Goal: Task Accomplishment & Management: Manage account settings

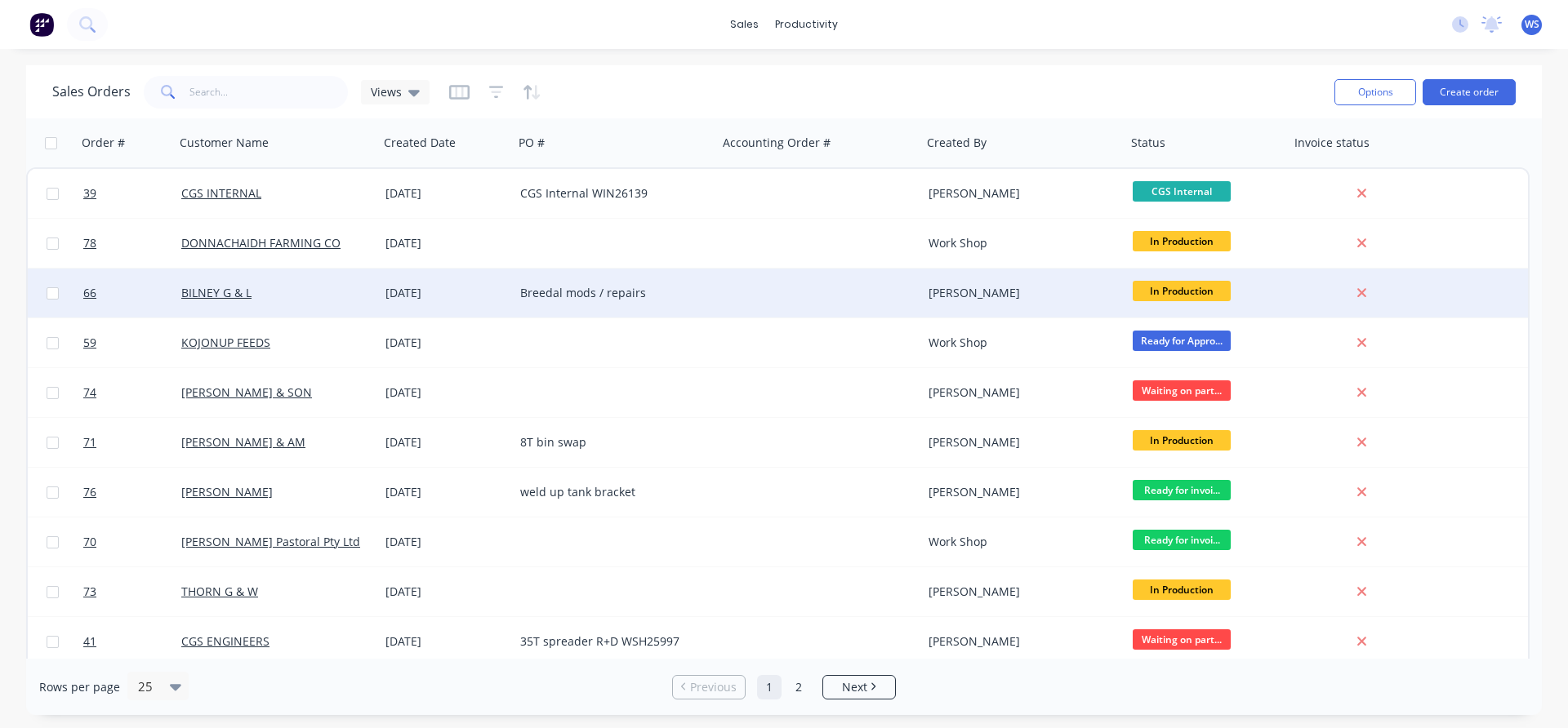
click at [350, 291] on div "BILNEY G & L" at bounding box center [271, 293] width 181 height 16
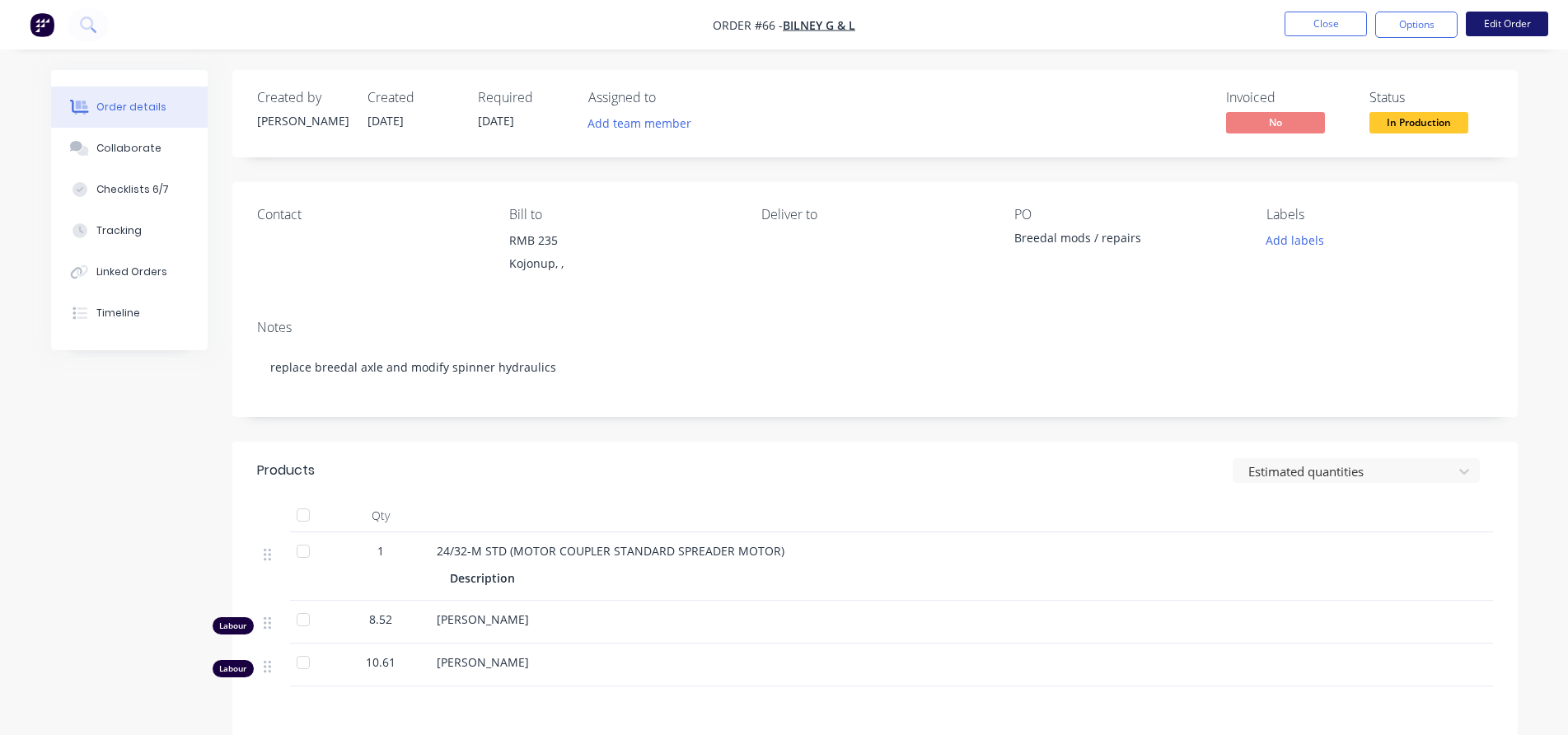
click at [1515, 27] on button "Edit Order" at bounding box center [1507, 24] width 83 height 25
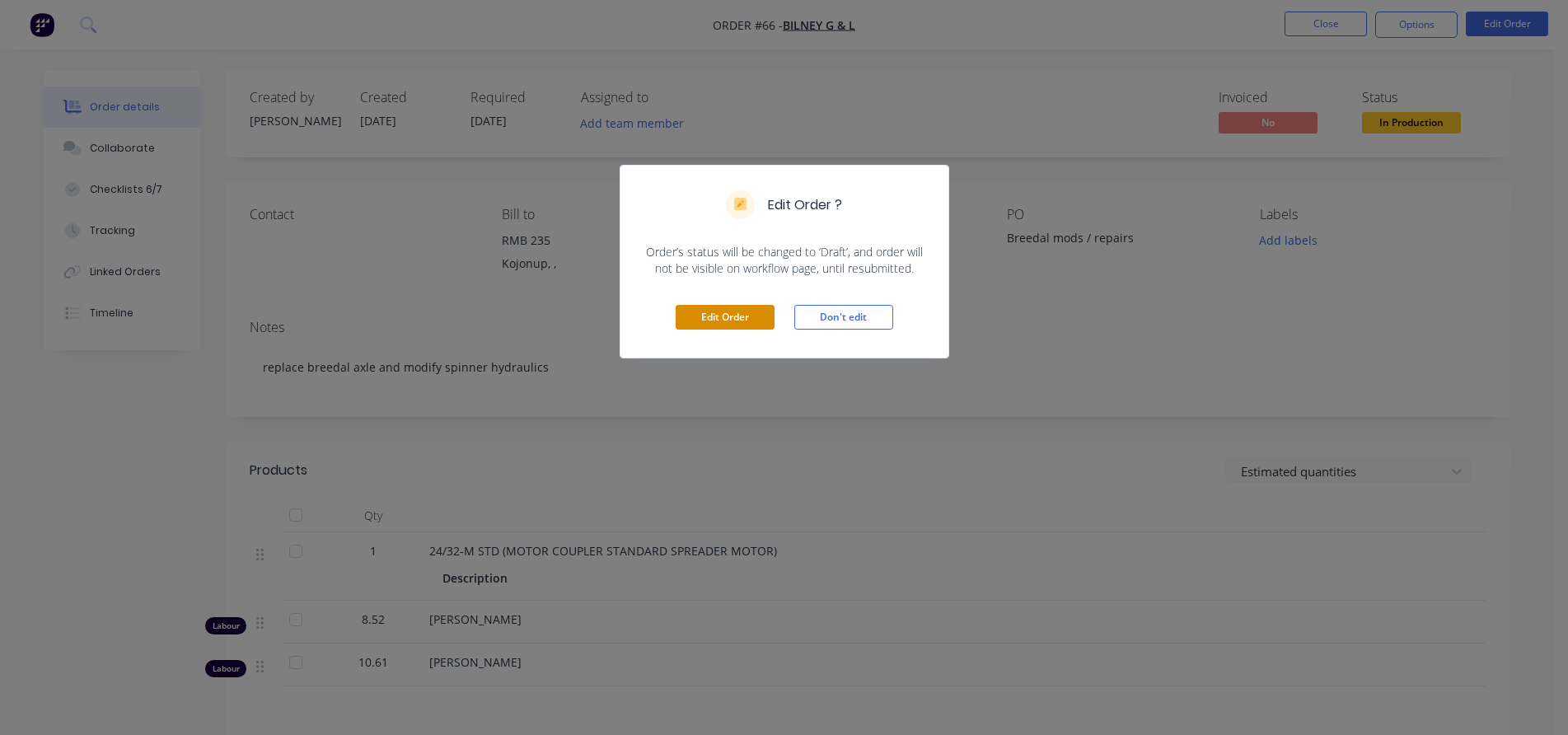
click at [759, 322] on button "Edit Order" at bounding box center [725, 317] width 99 height 25
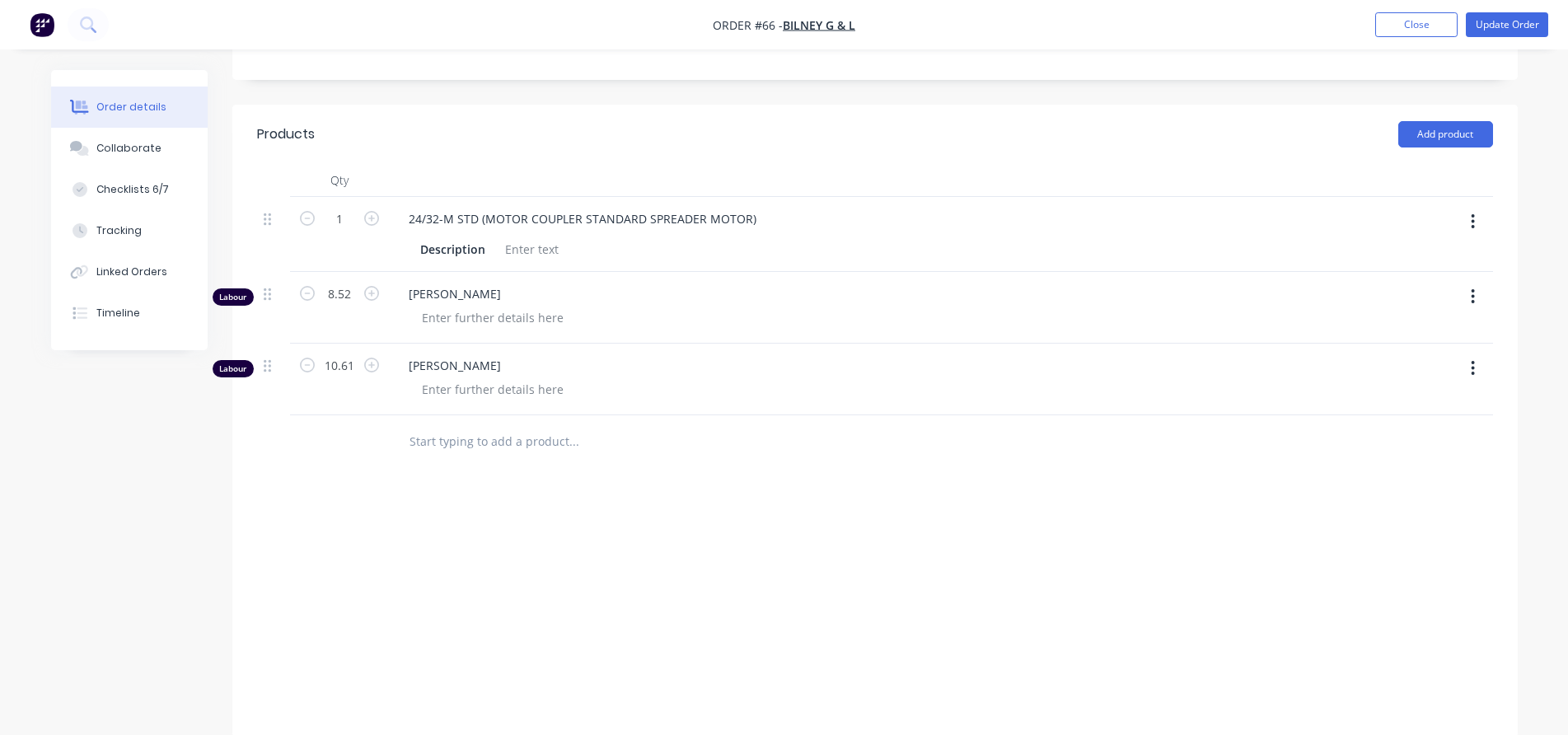
scroll to position [366, 0]
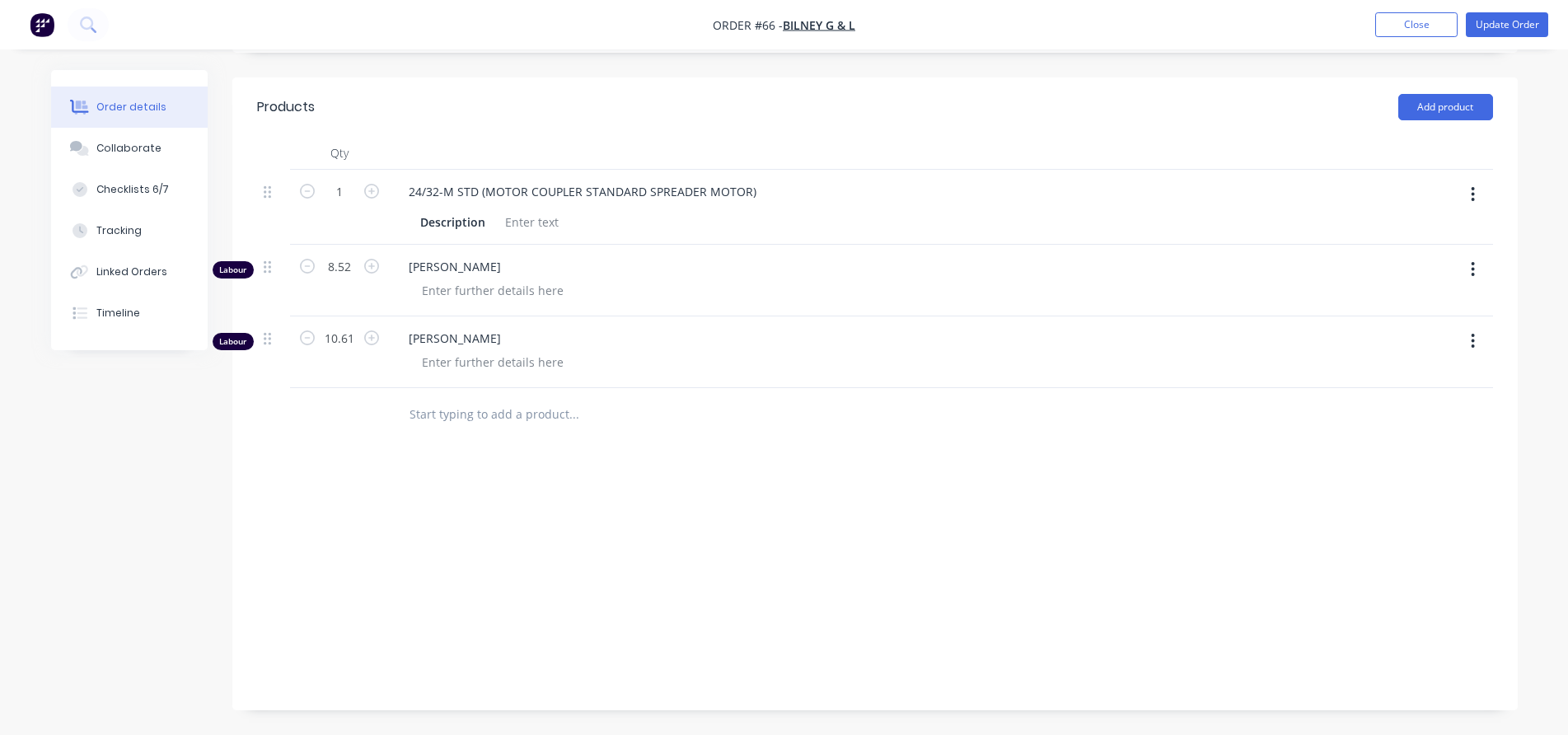
click at [506, 420] on input "text" at bounding box center [573, 414] width 330 height 33
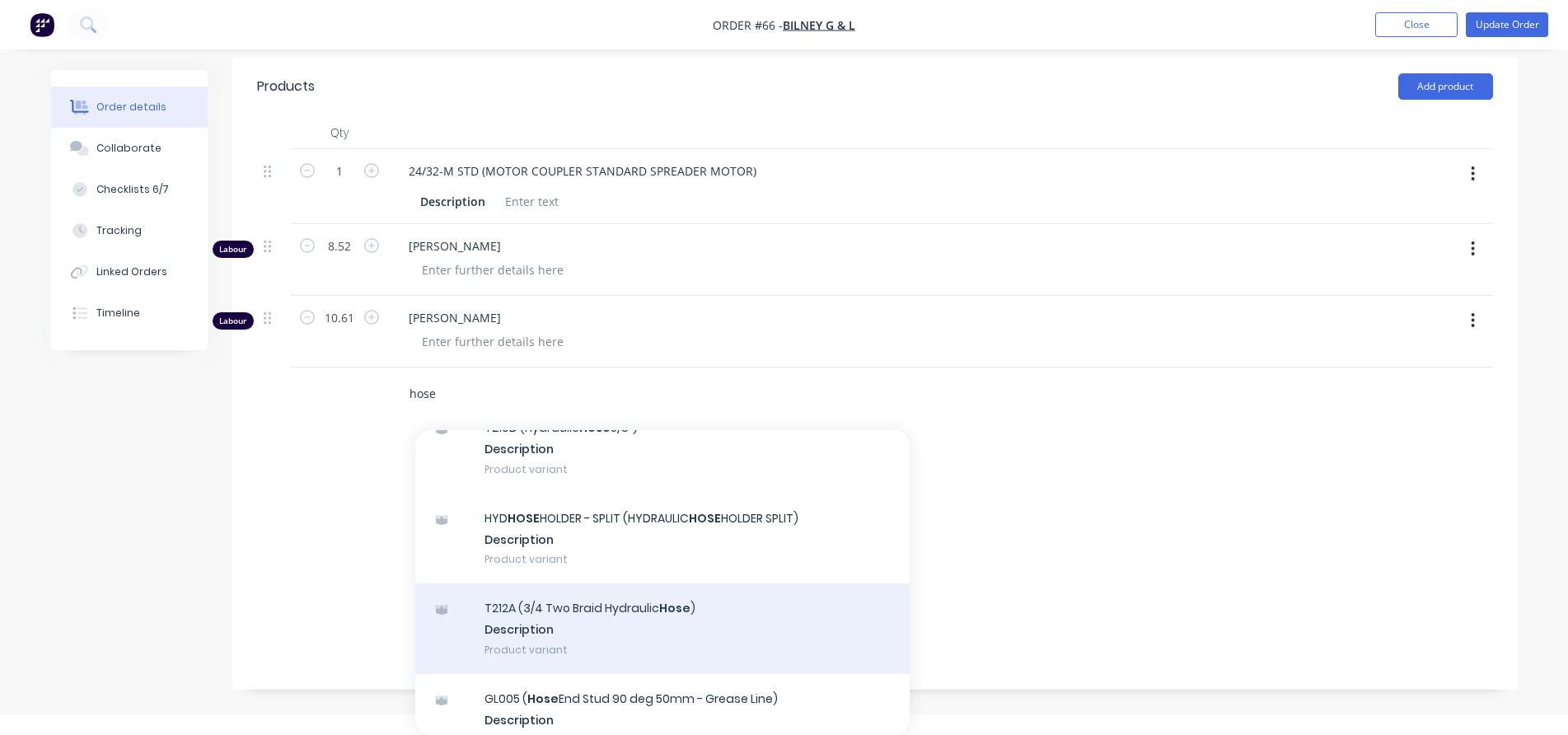
scroll to position [2637, 0]
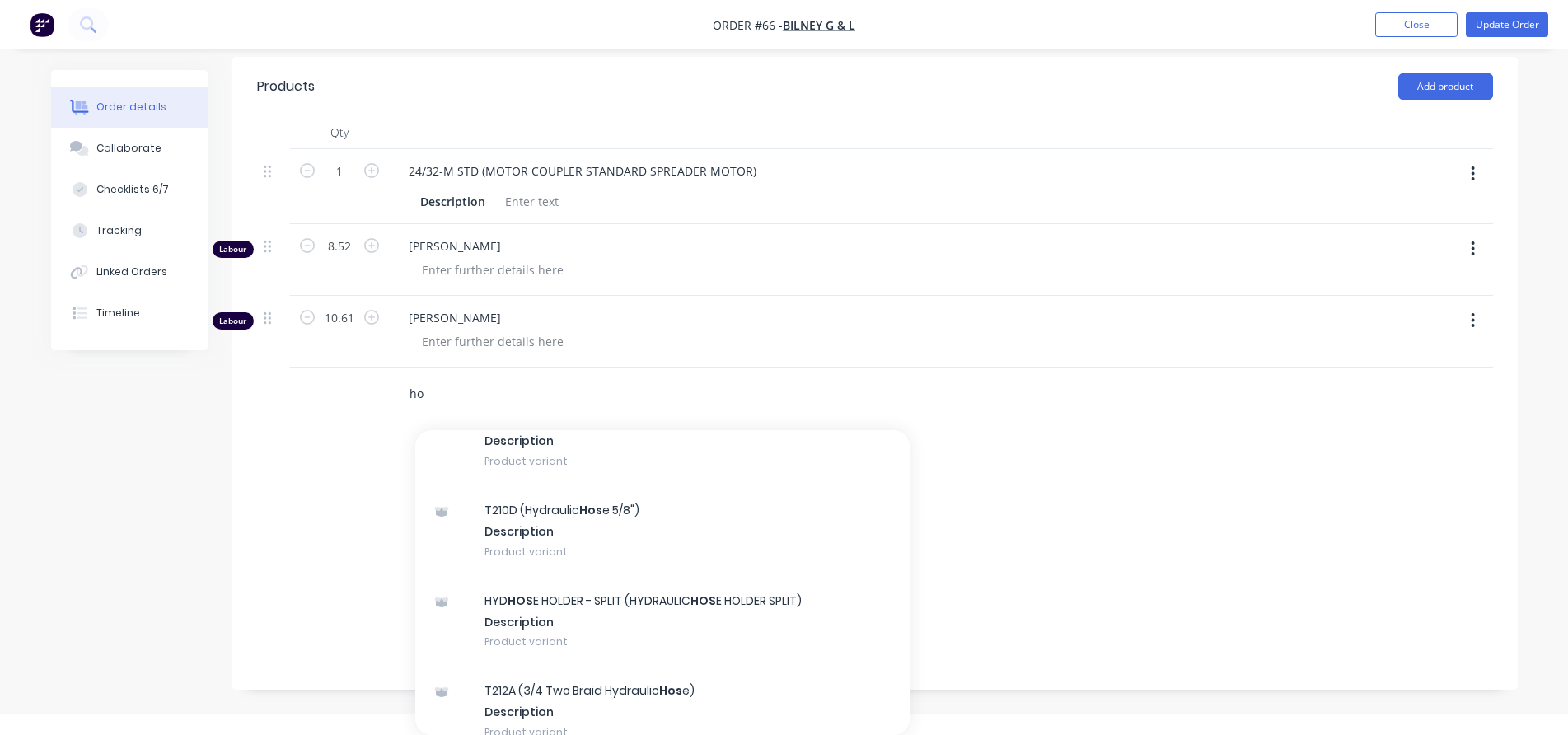
type input "h"
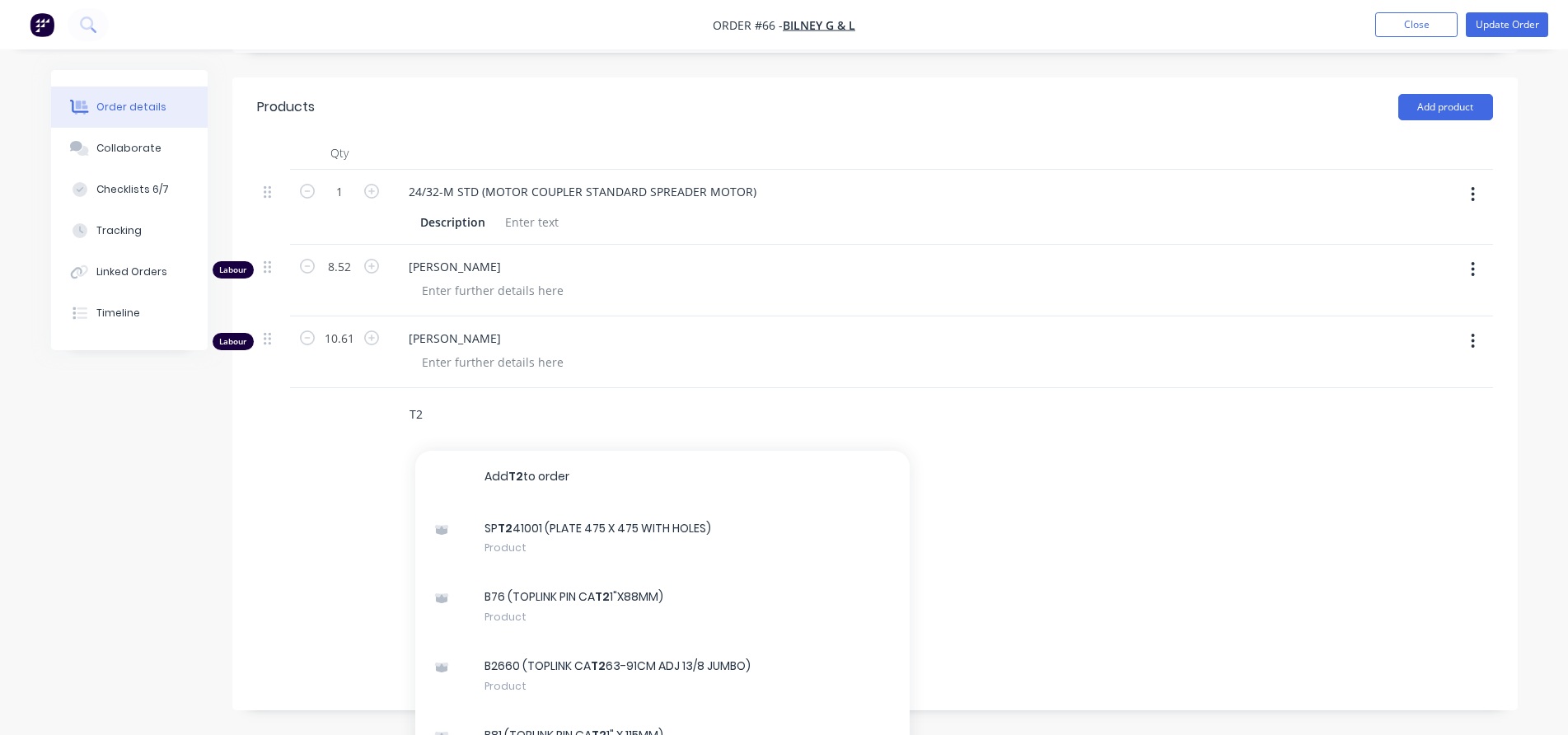
scroll to position [387, 0]
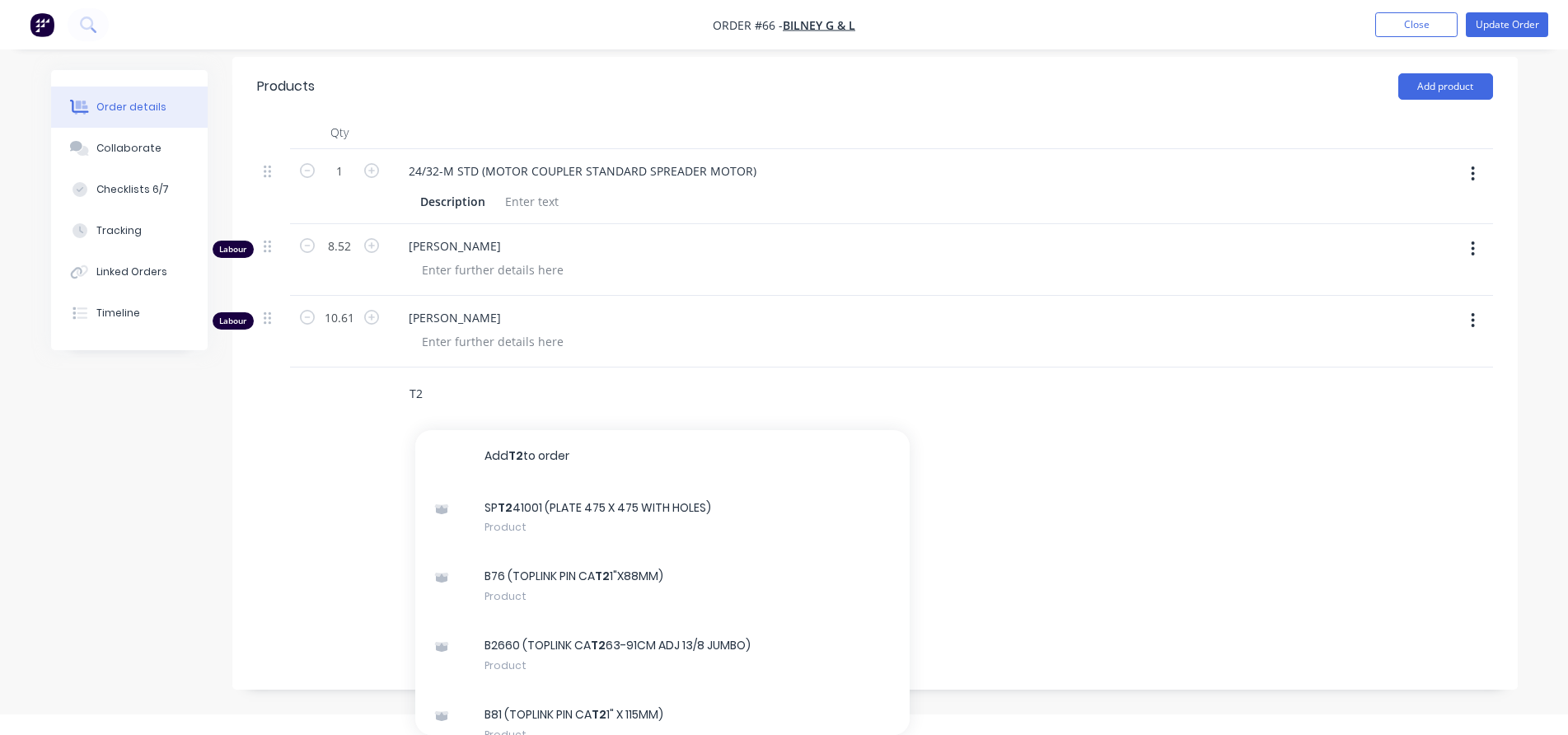
type input "T"
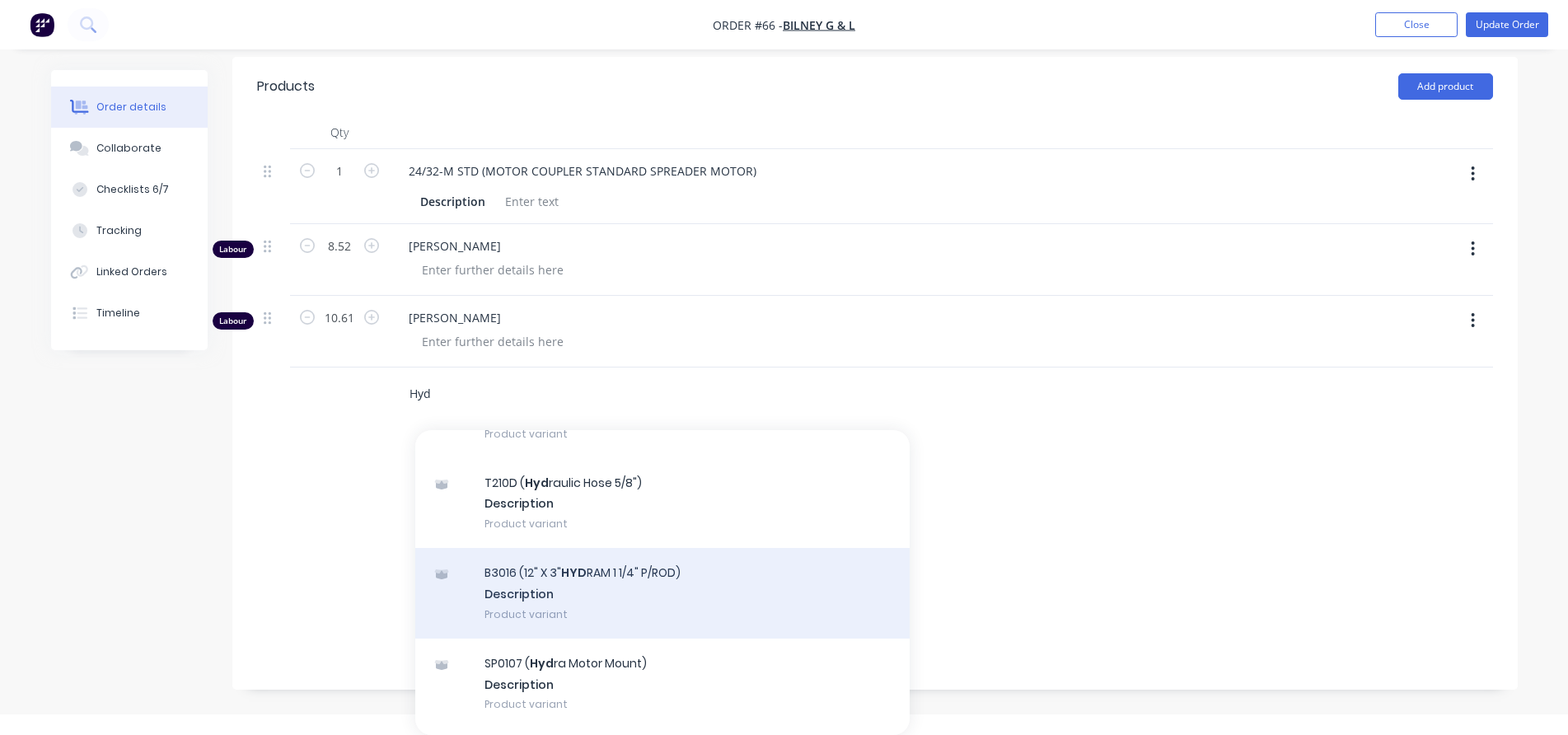
scroll to position [2967, 0]
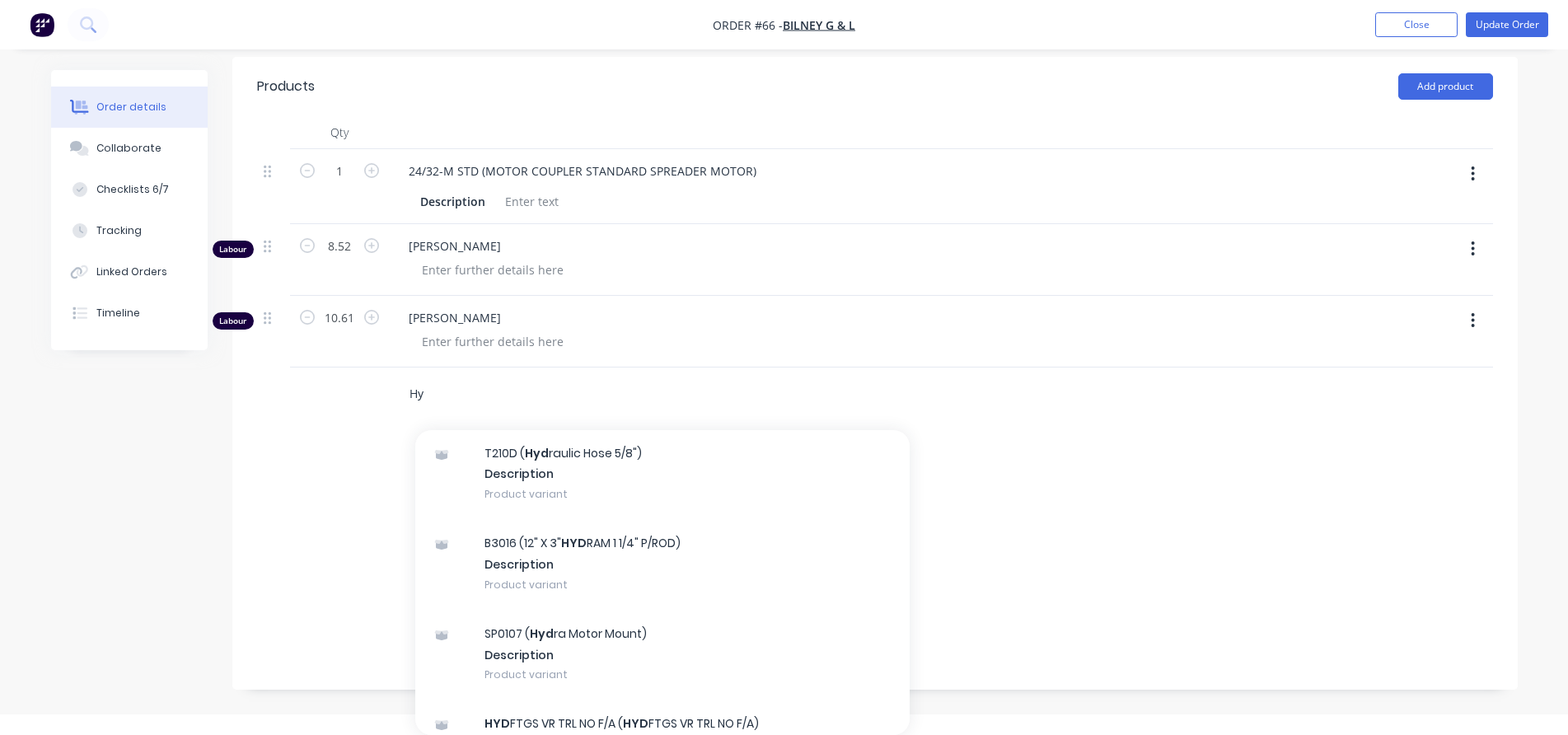
type input "H"
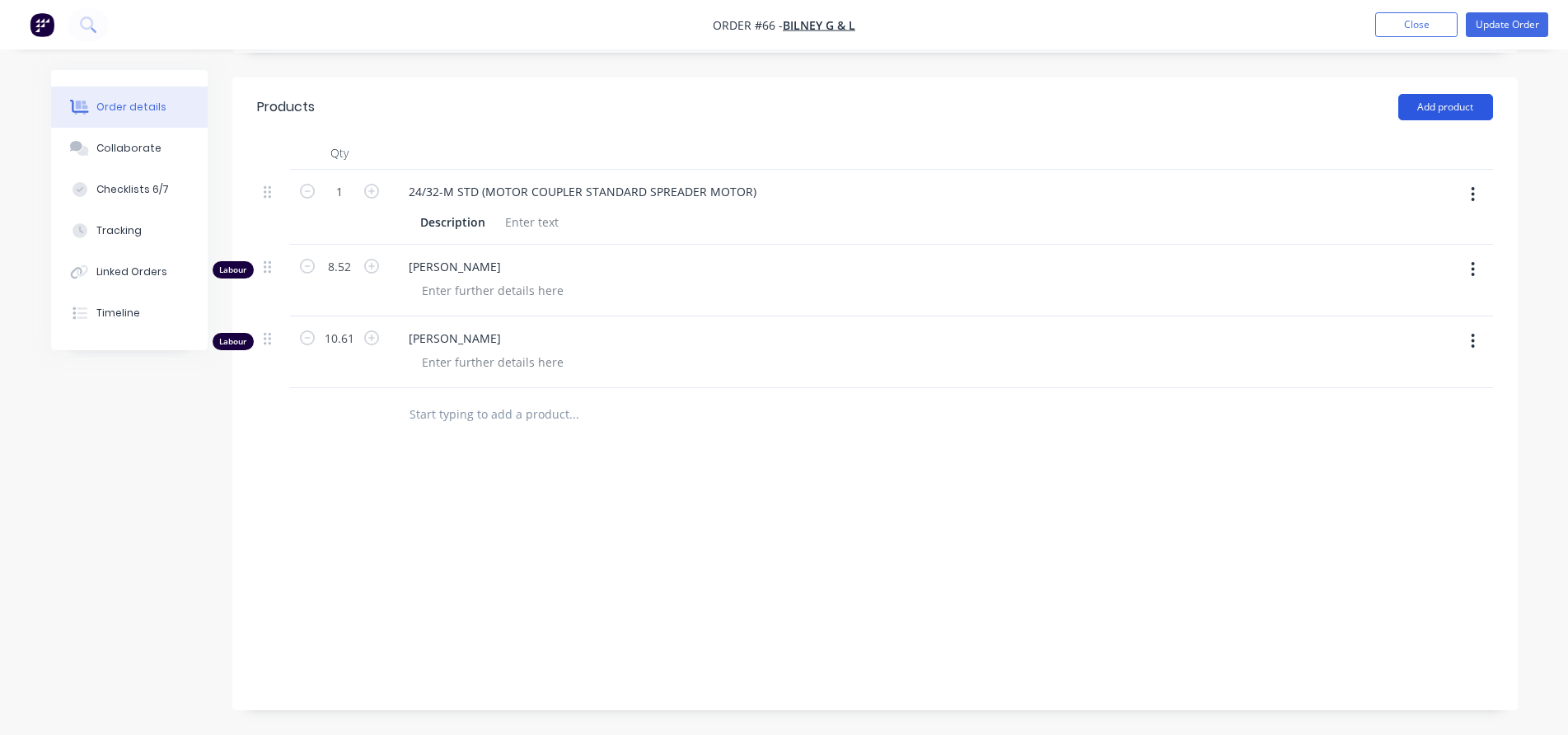
click at [1424, 96] on button "Add product" at bounding box center [1445, 107] width 95 height 27
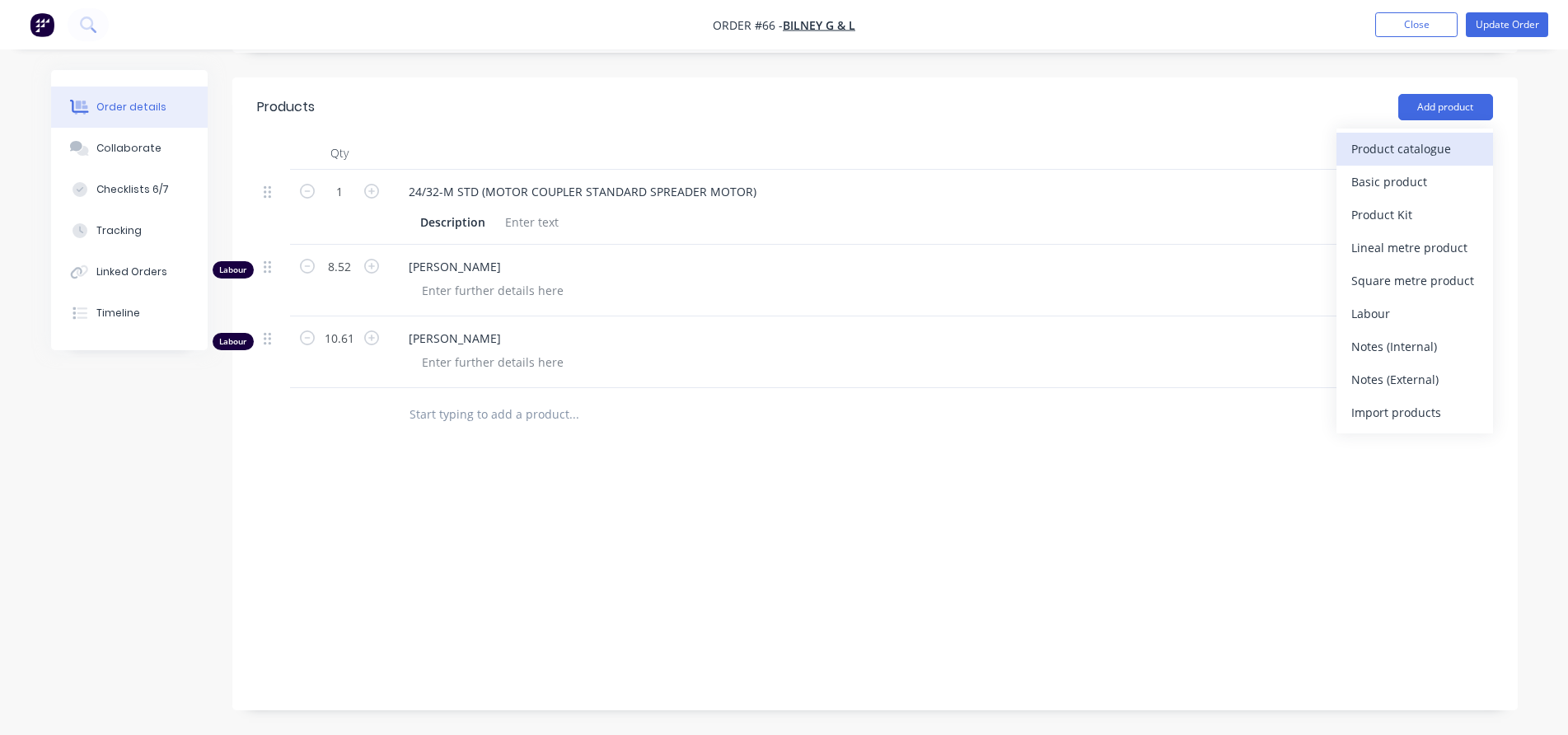
click at [1411, 160] on div "Product catalogue" at bounding box center [1415, 149] width 127 height 24
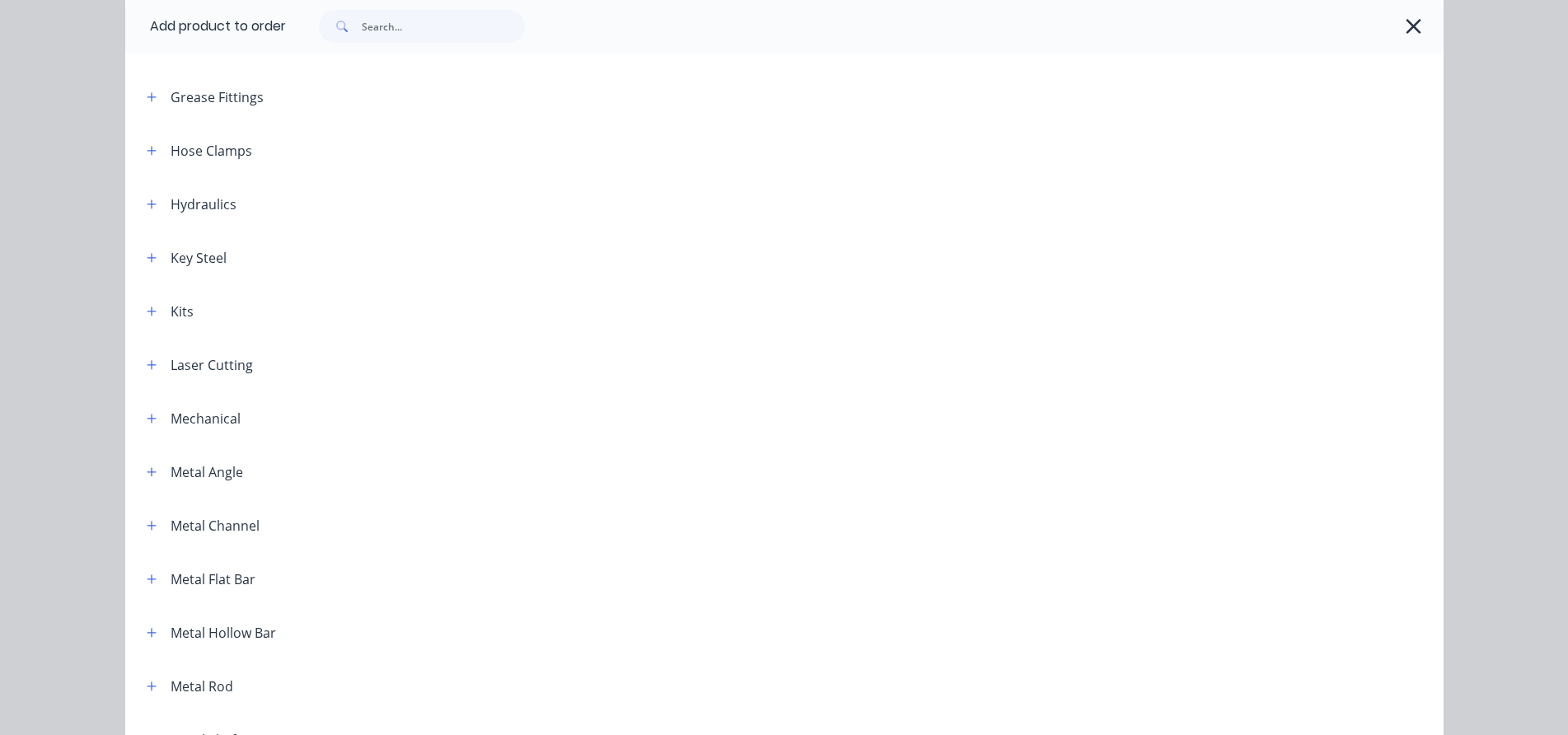
scroll to position [458, 0]
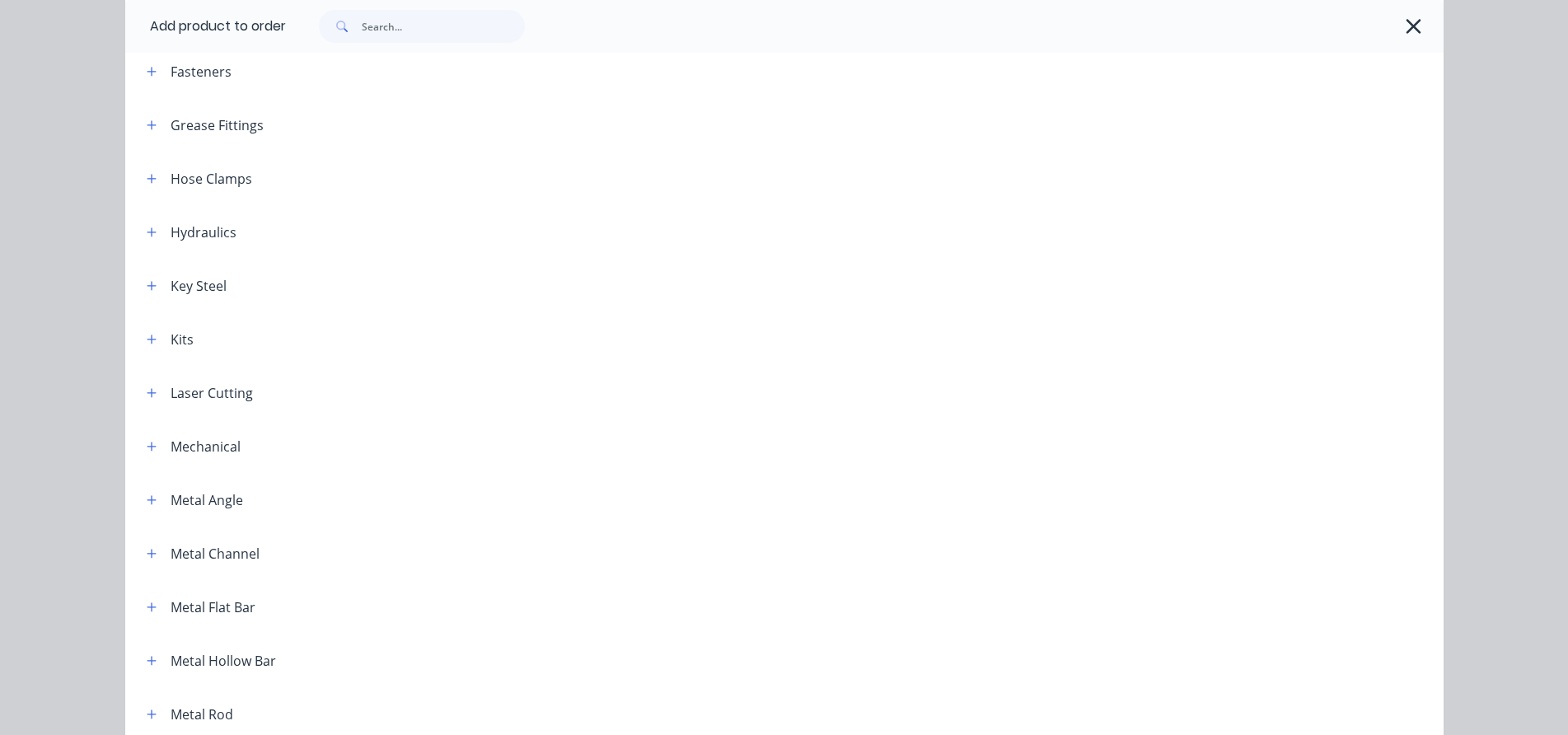
click at [188, 236] on div "Hydraulics" at bounding box center [204, 232] width 66 height 20
click at [152, 233] on button "button" at bounding box center [152, 232] width 20 height 20
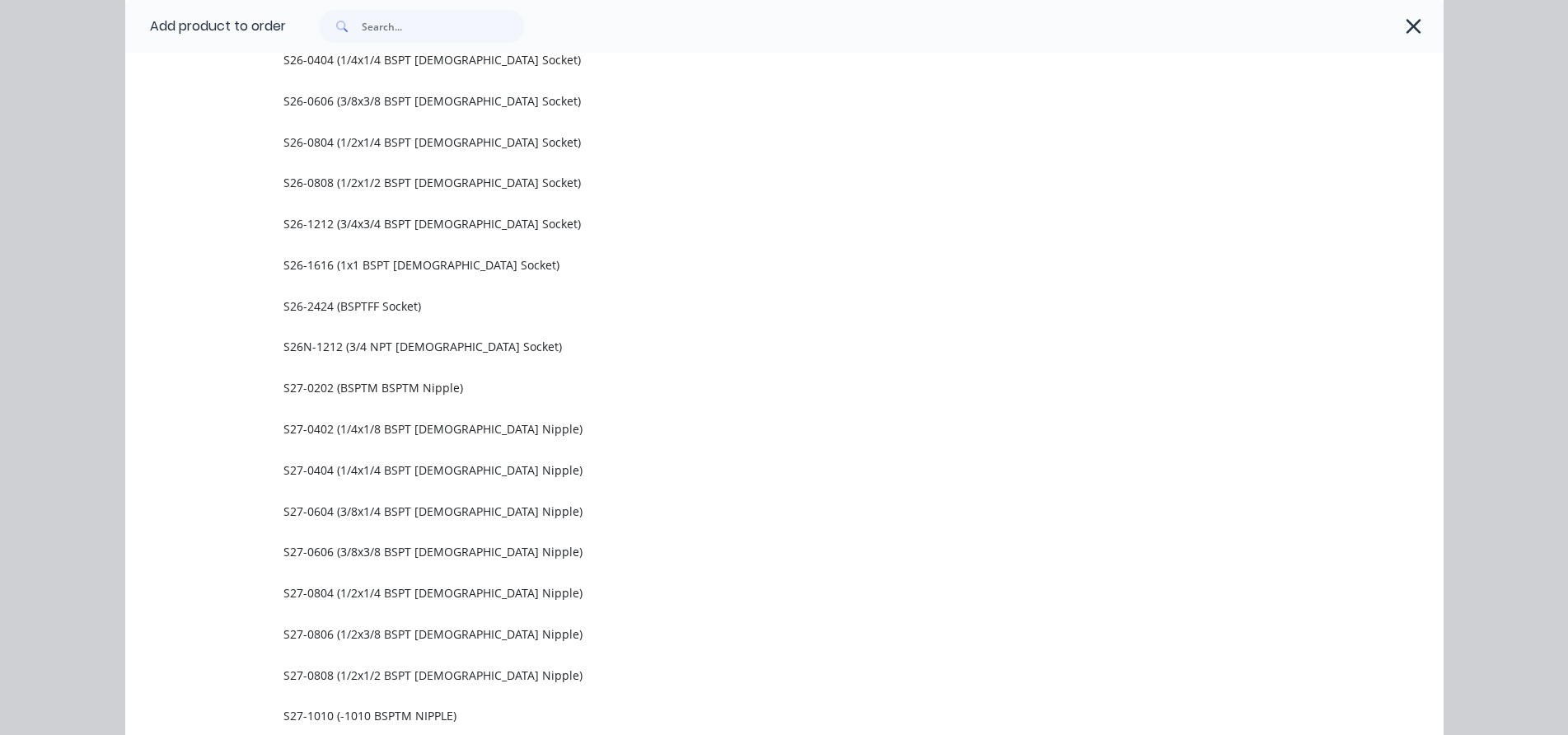
scroll to position [3671, 0]
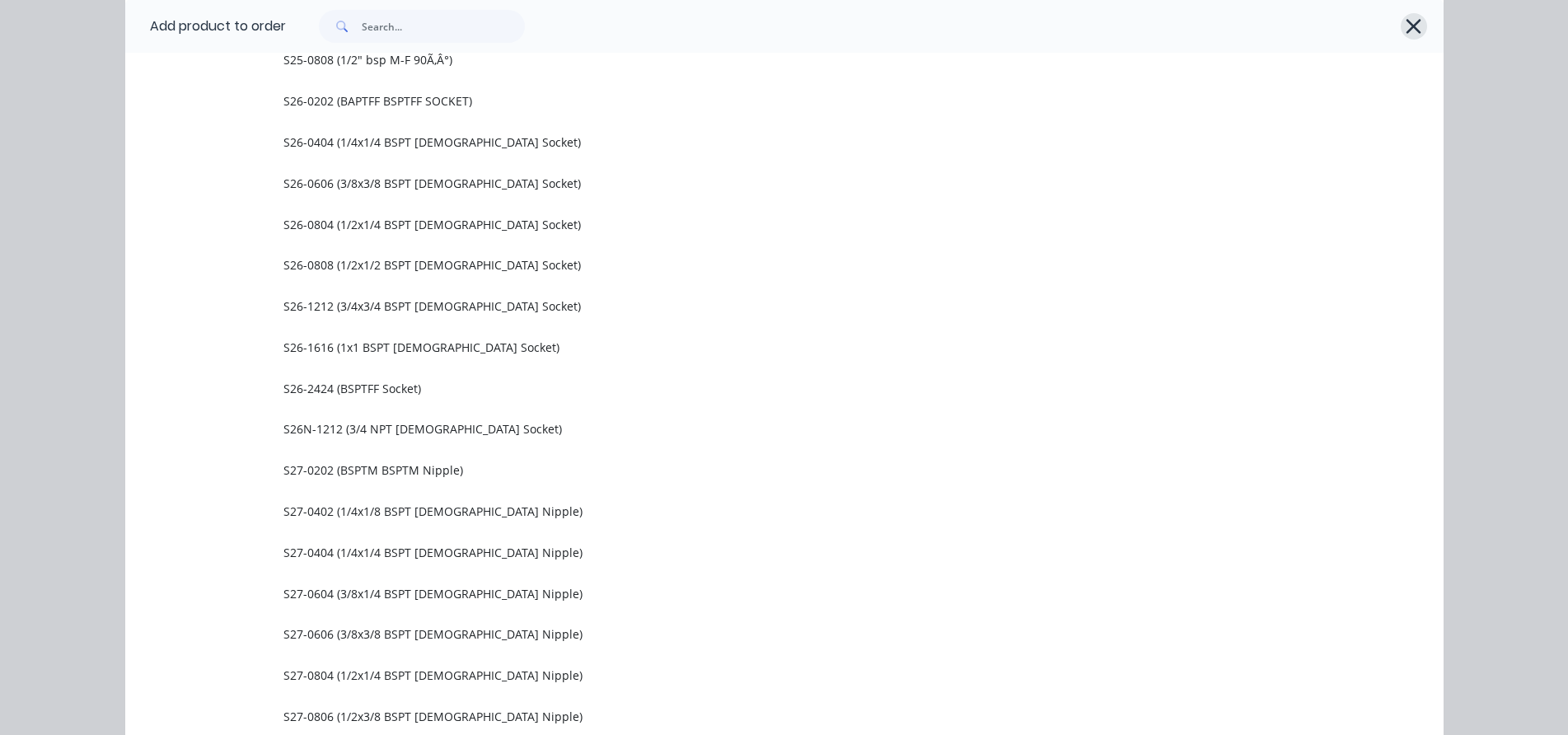
click at [1408, 28] on icon "button" at bounding box center [1414, 27] width 15 height 15
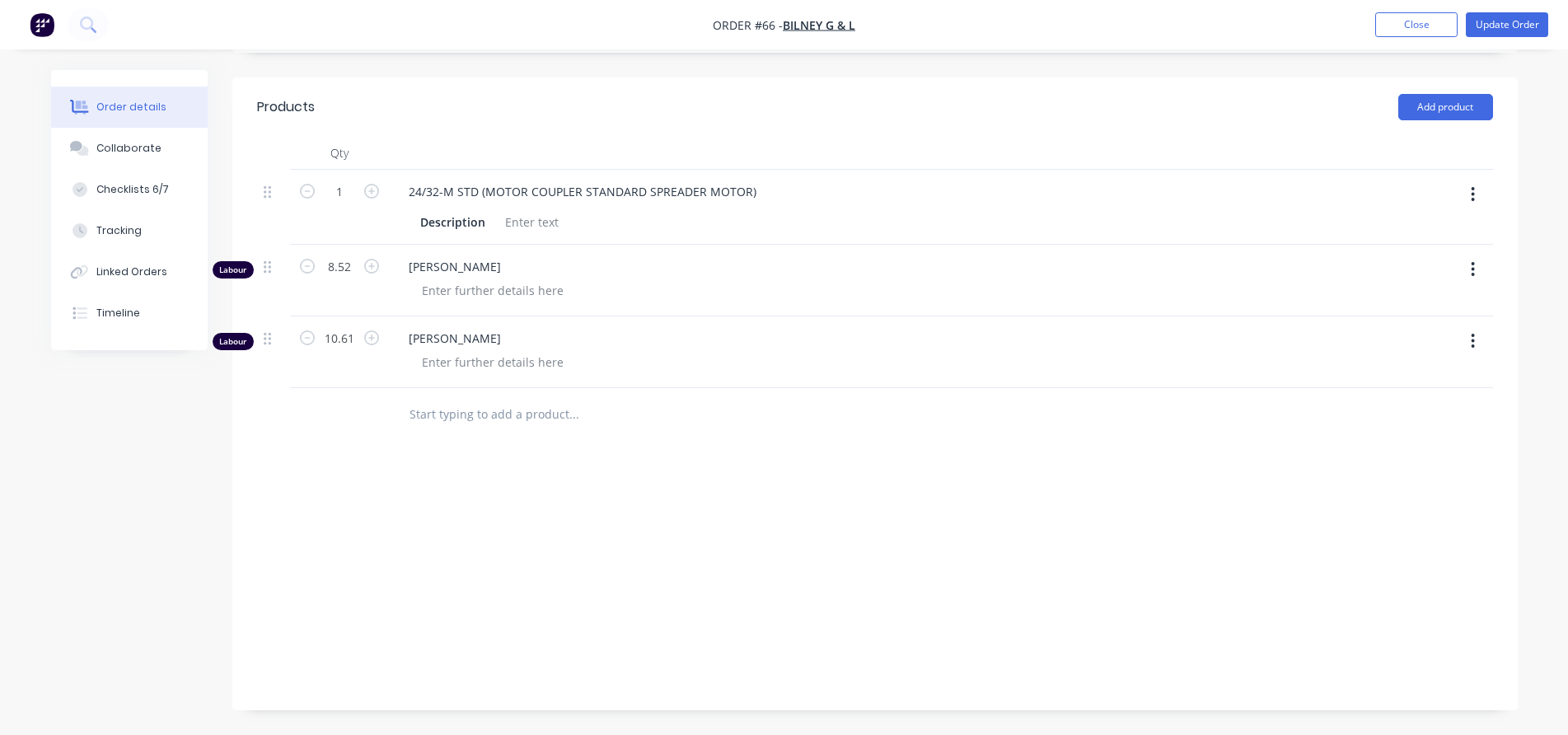
click at [486, 405] on input "text" at bounding box center [573, 414] width 330 height 33
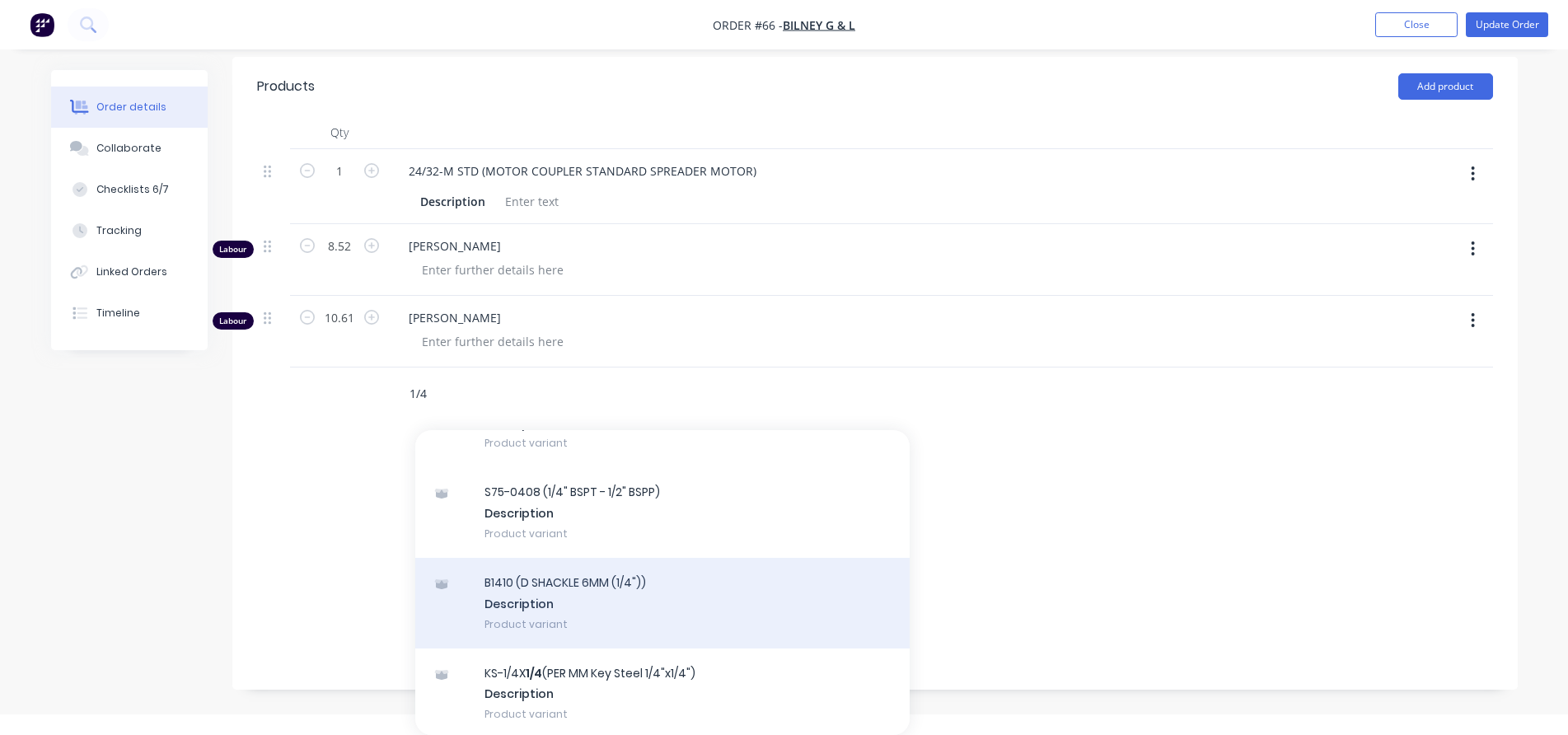
scroll to position [4697, 0]
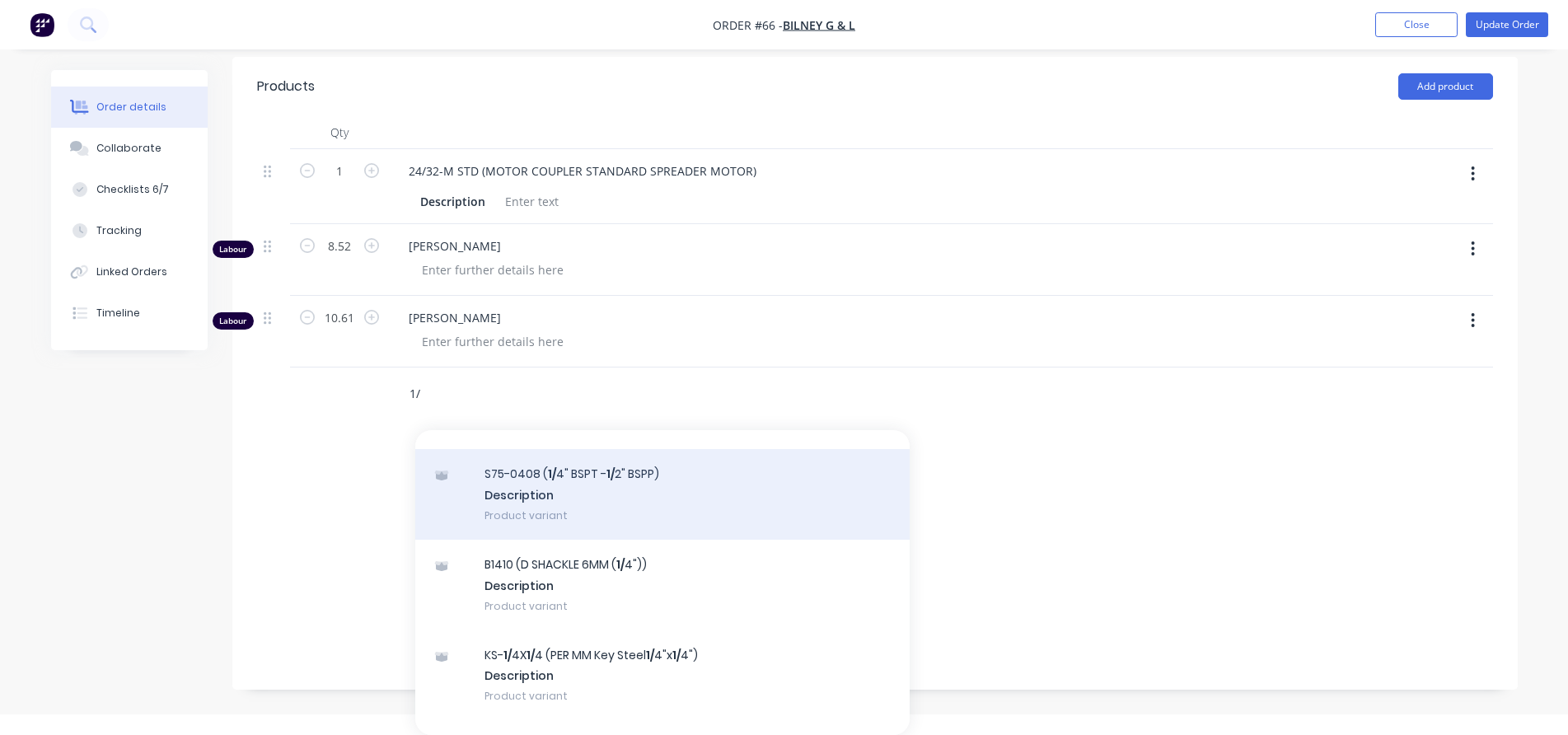
type input "1"
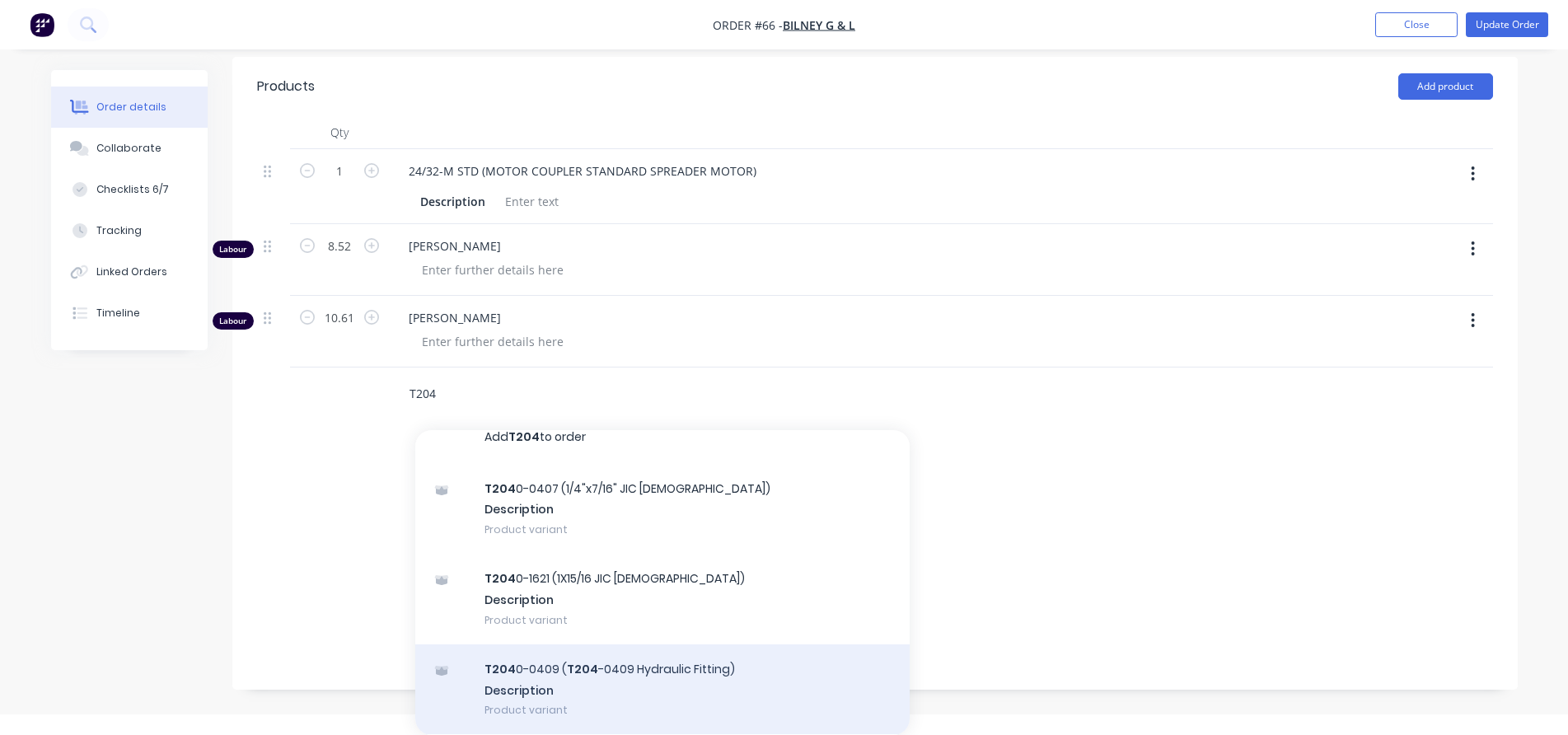
scroll to position [0, 0]
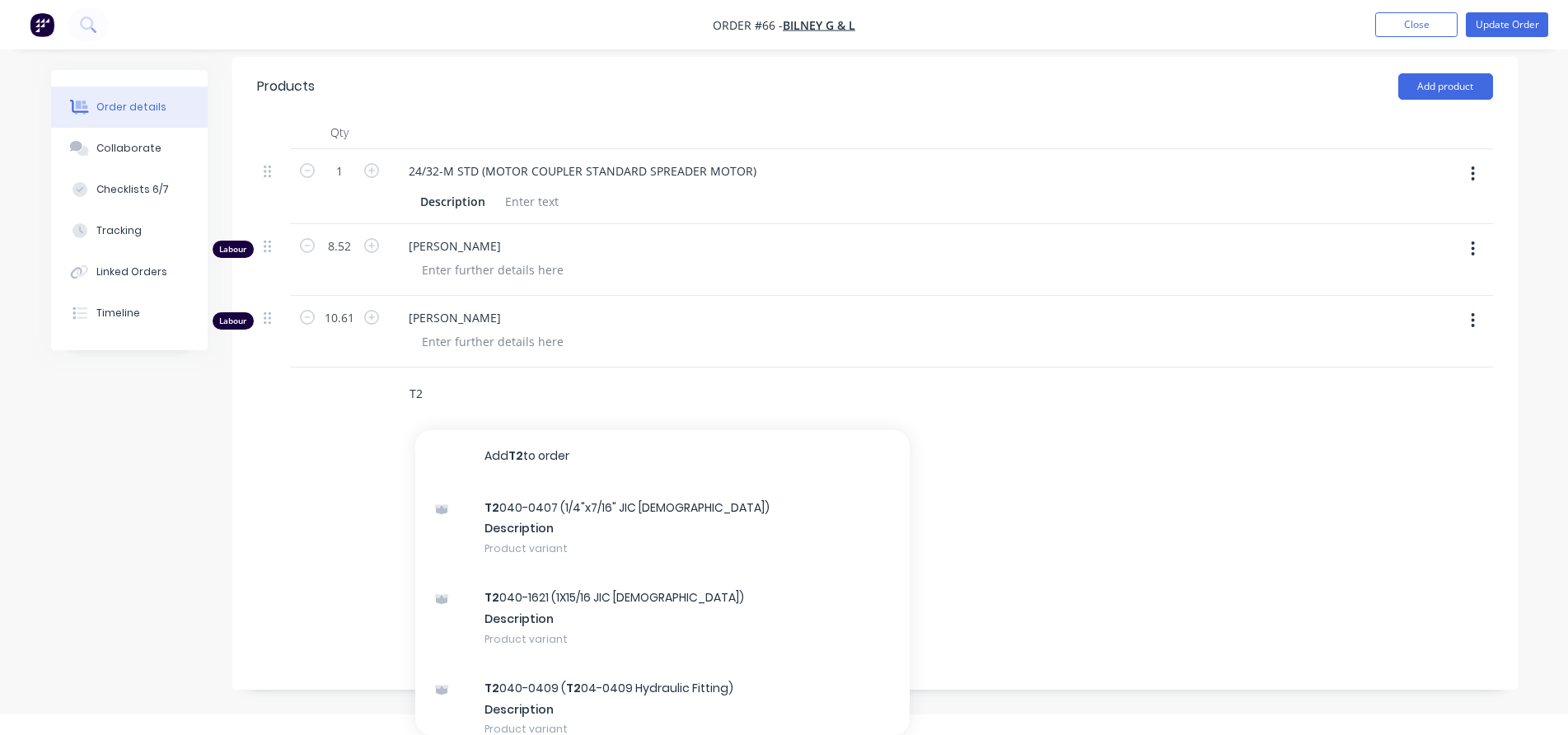
type input "T"
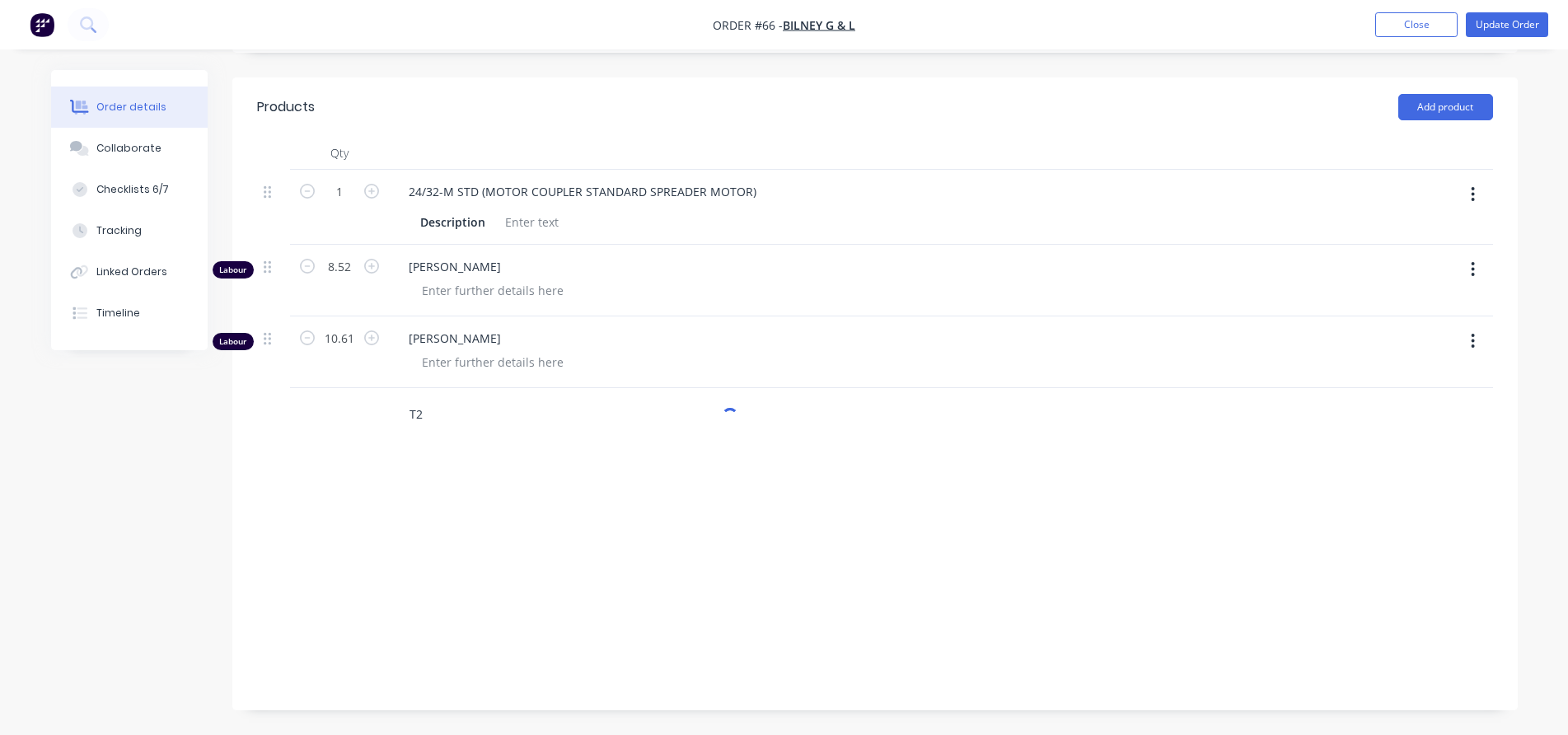
scroll to position [366, 0]
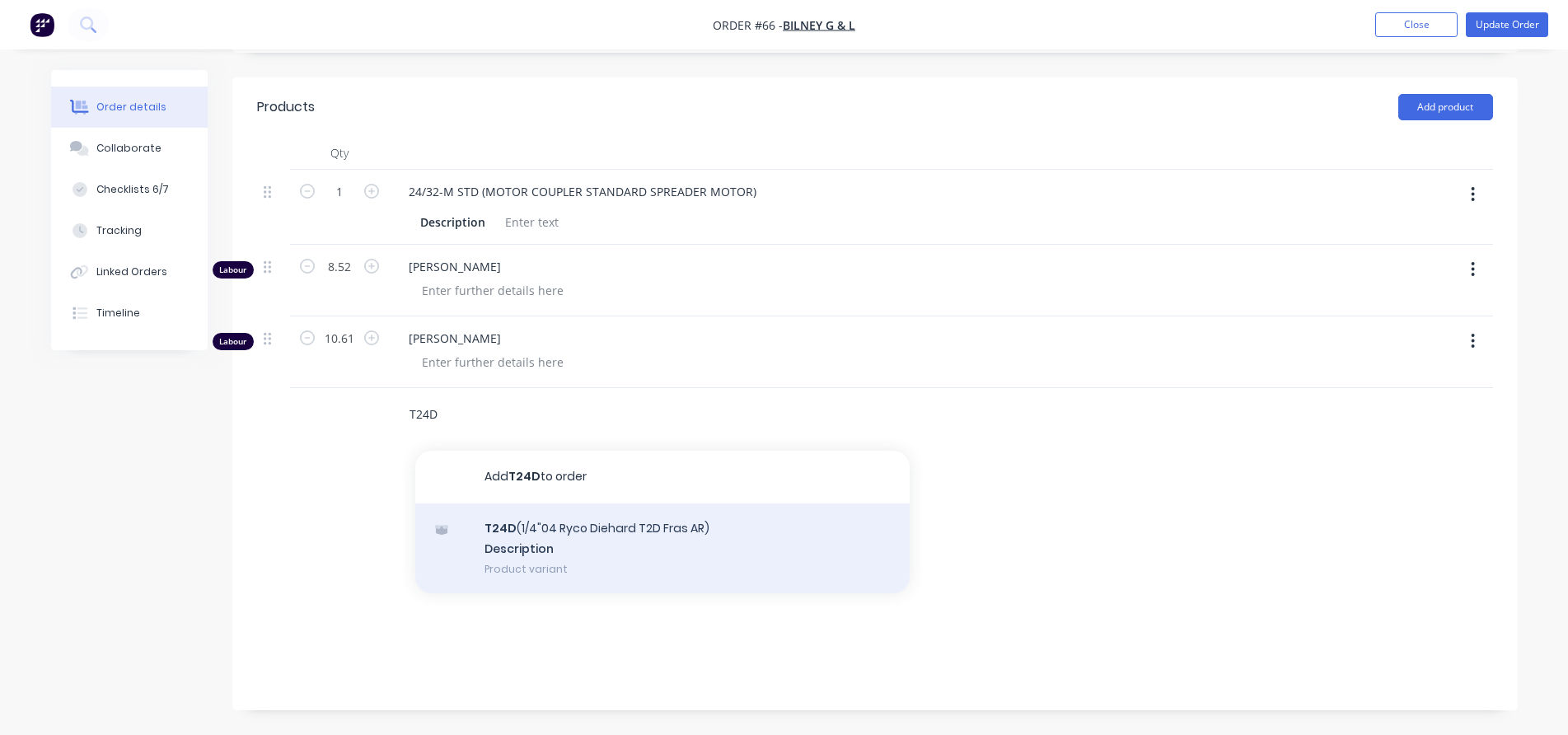
type input "T24D"
click at [582, 541] on div "T24D (1/4"04 Ryco Diehard T2D Fras AR) Description Product variant" at bounding box center [662, 548] width 494 height 91
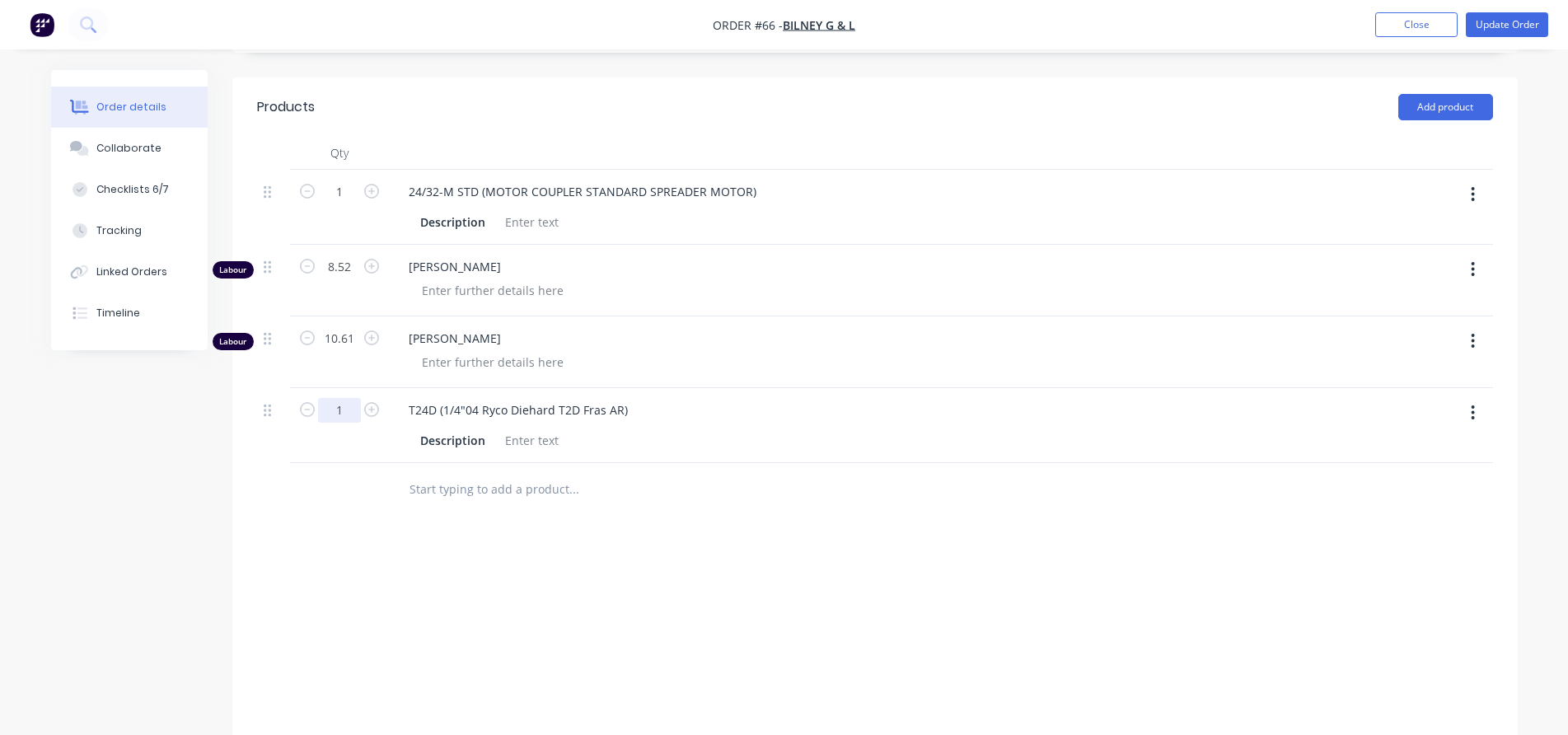
click at [345, 409] on input "1" at bounding box center [339, 410] width 43 height 25
type input "1.1"
click at [682, 575] on div "Labour $2,869.50 Sub total $2,869.50 Margin $1,573.26 ( 54.83 %) Tax $286.95 To…" at bounding box center [874, 665] width 1235 height 191
click at [502, 487] on input "text" at bounding box center [573, 490] width 330 height 33
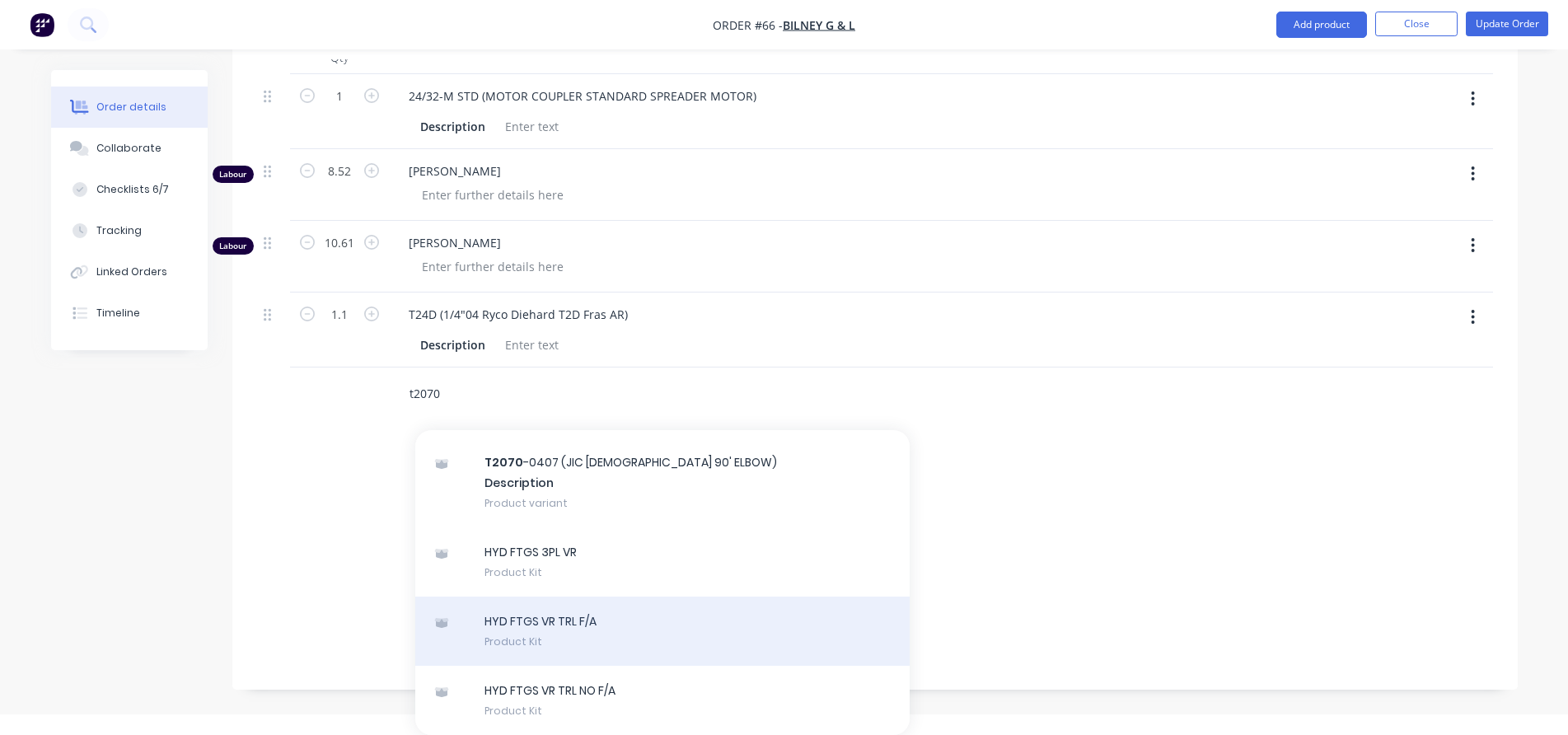
scroll to position [0, 0]
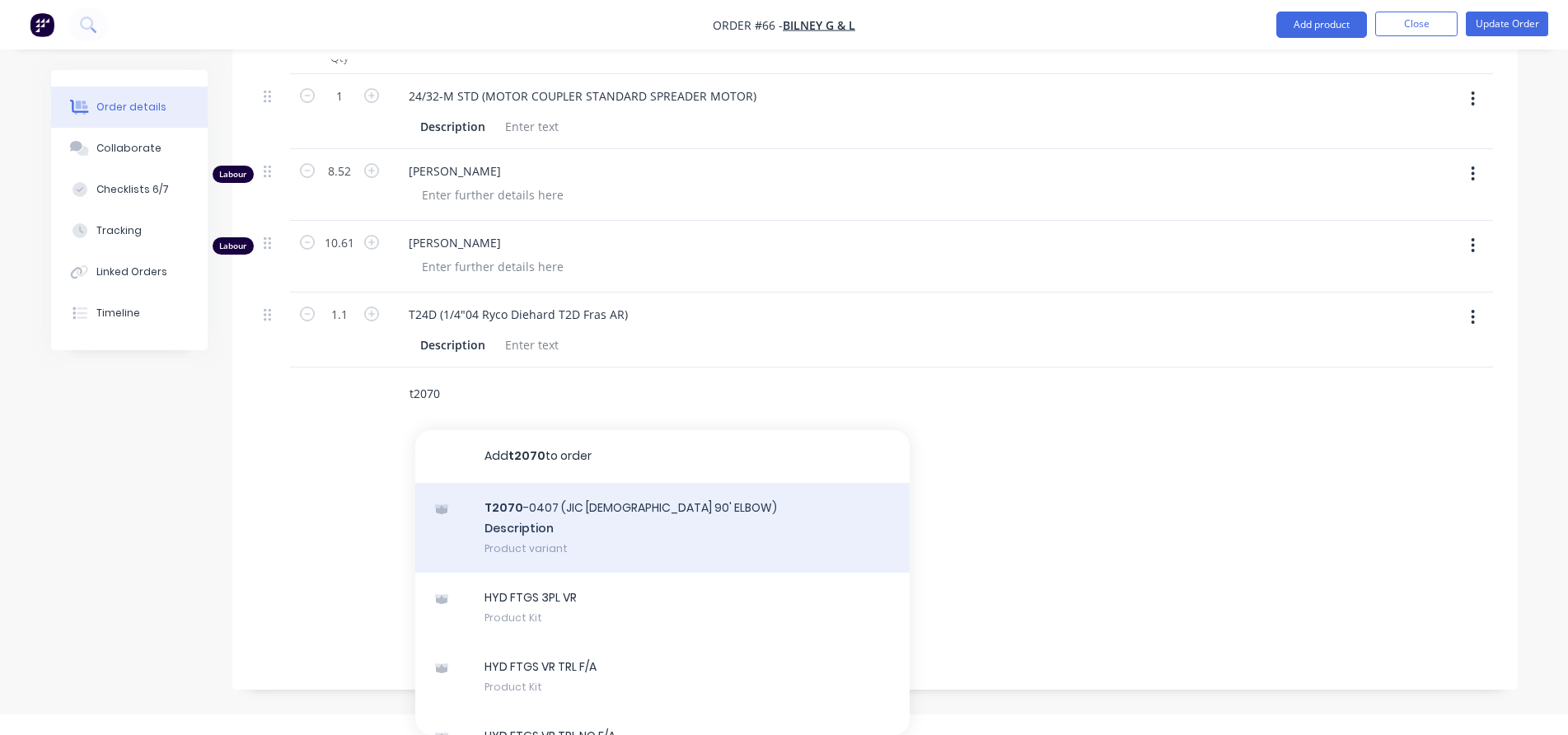
type input "t2070"
click at [573, 524] on div "T2070 -0407 (JIC [DEMOGRAPHIC_DATA] 90' ELBOW) Description Product variant" at bounding box center [662, 528] width 494 height 91
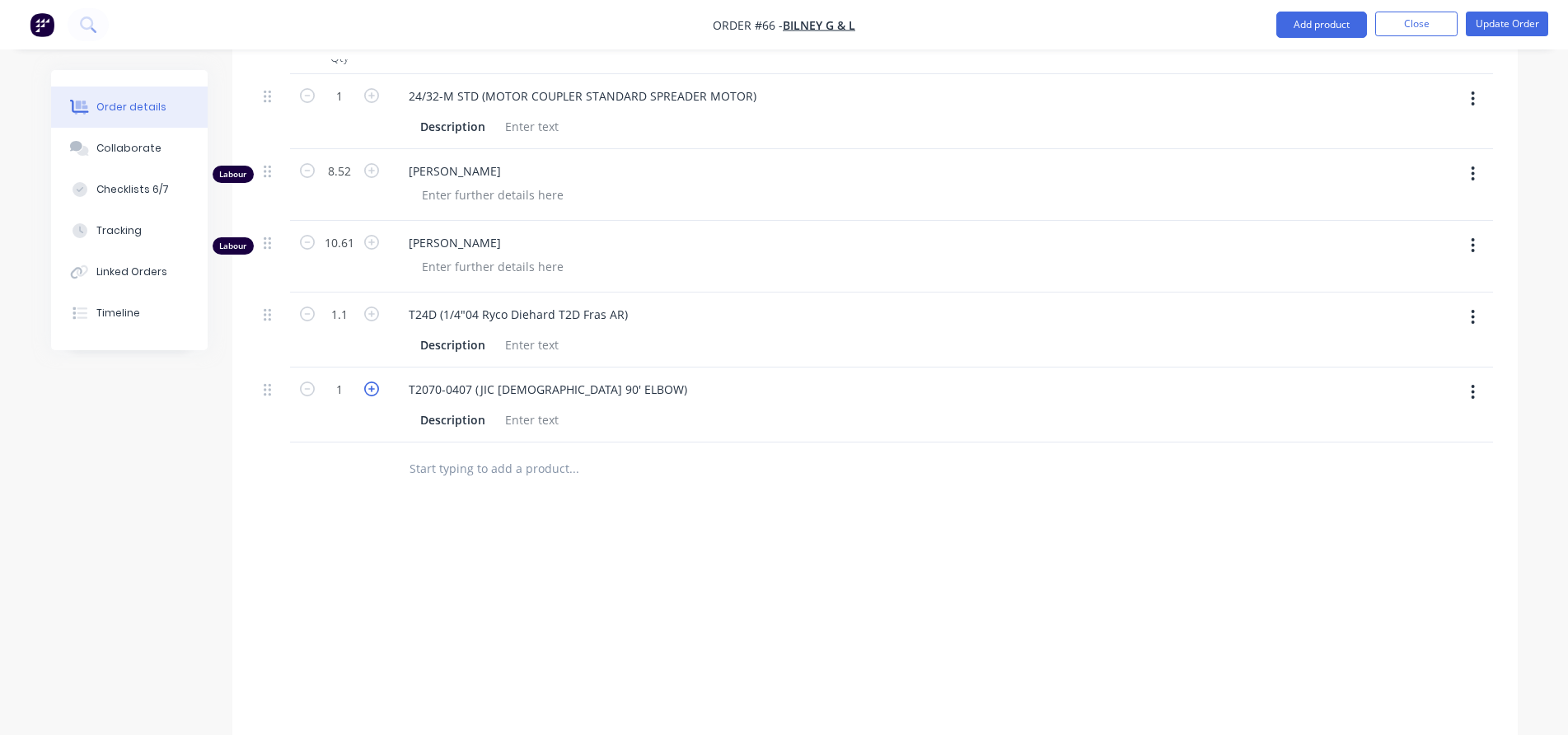
click at [374, 392] on icon "button" at bounding box center [371, 389] width 15 height 15
type input "2"
click at [499, 465] on input "text" at bounding box center [573, 469] width 330 height 33
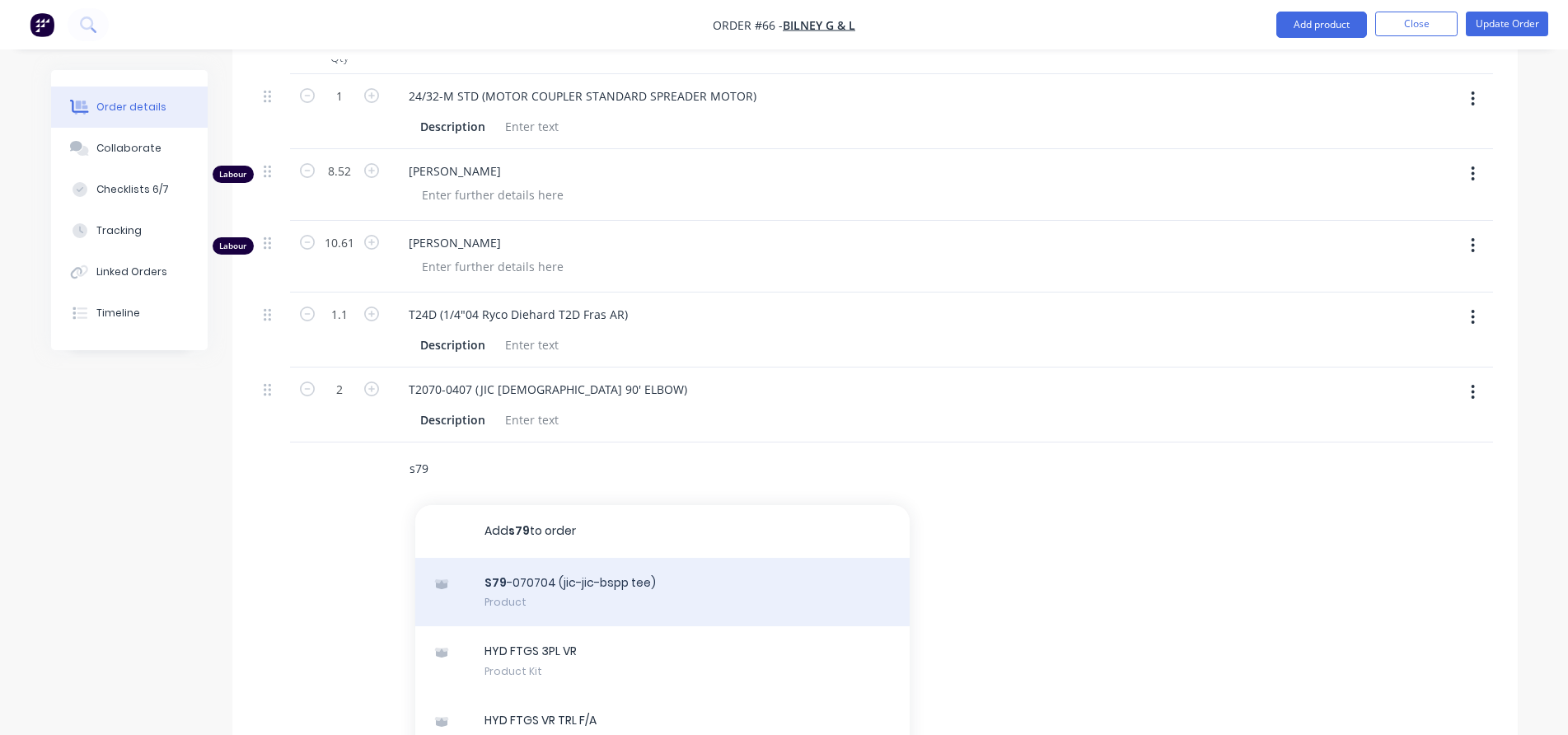
type input "s79"
click at [614, 587] on div "S79 -070704 (jic-jic-bspp tee) Product" at bounding box center [662, 592] width 494 height 69
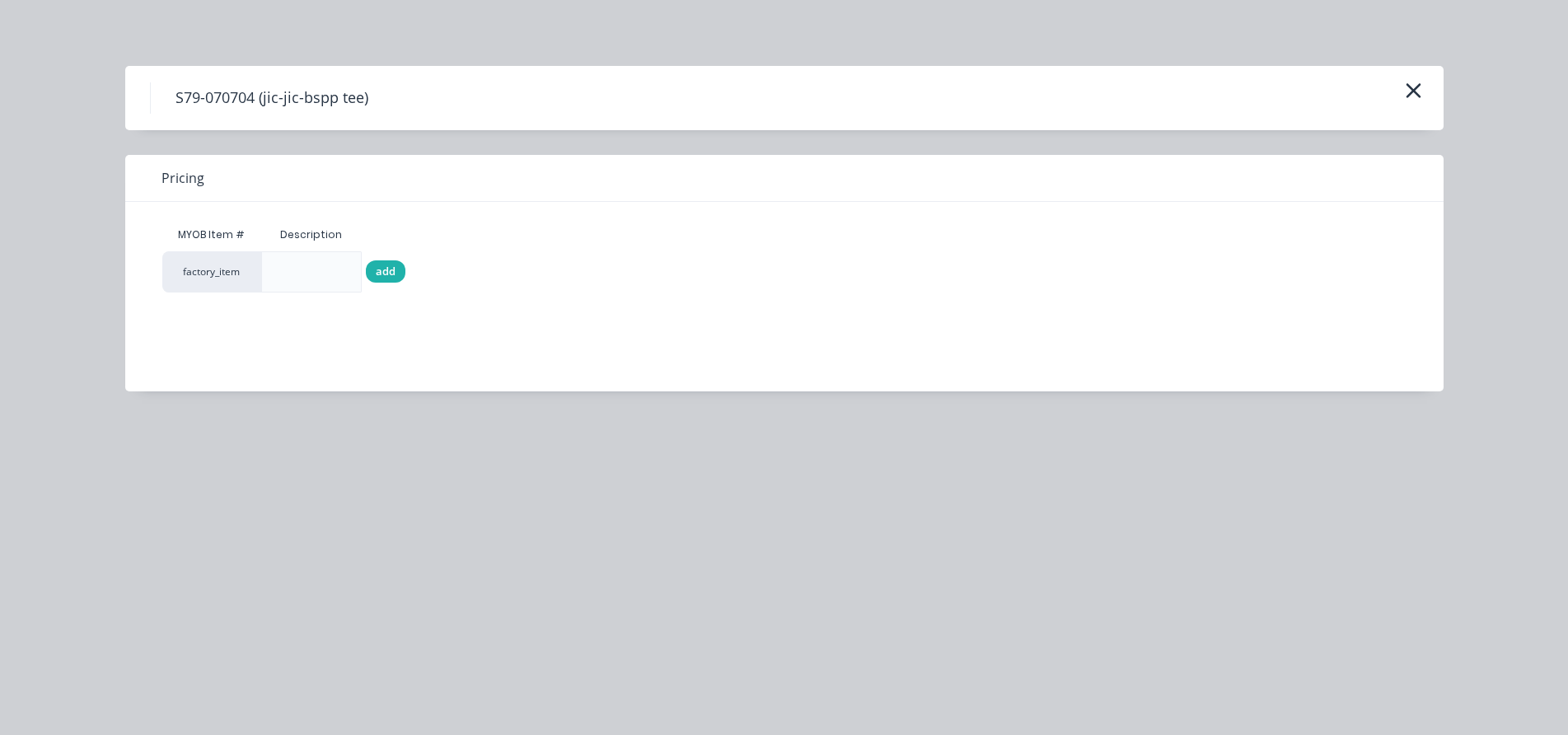
click at [386, 274] on span "add" at bounding box center [386, 272] width 20 height 17
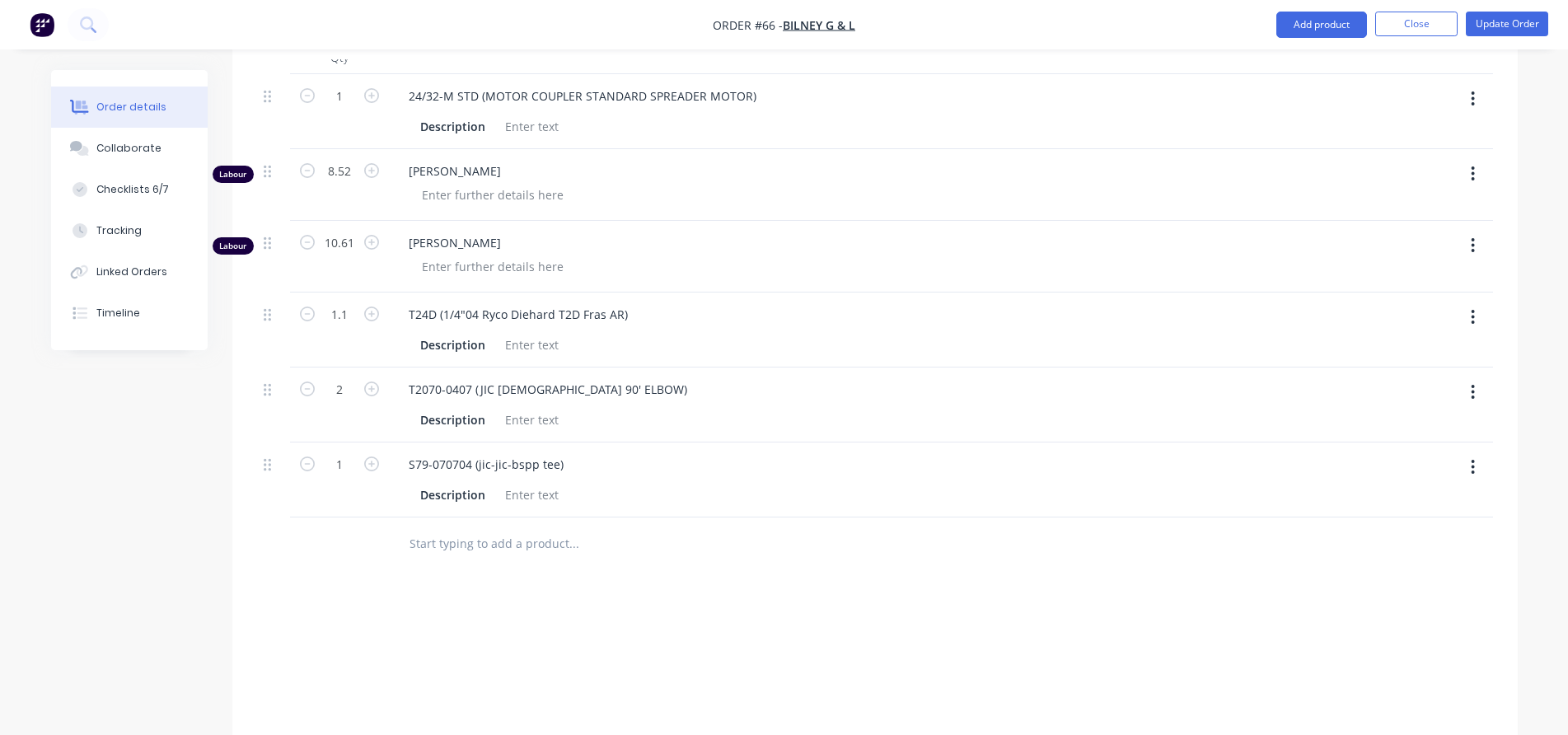
scroll to position [544, 0]
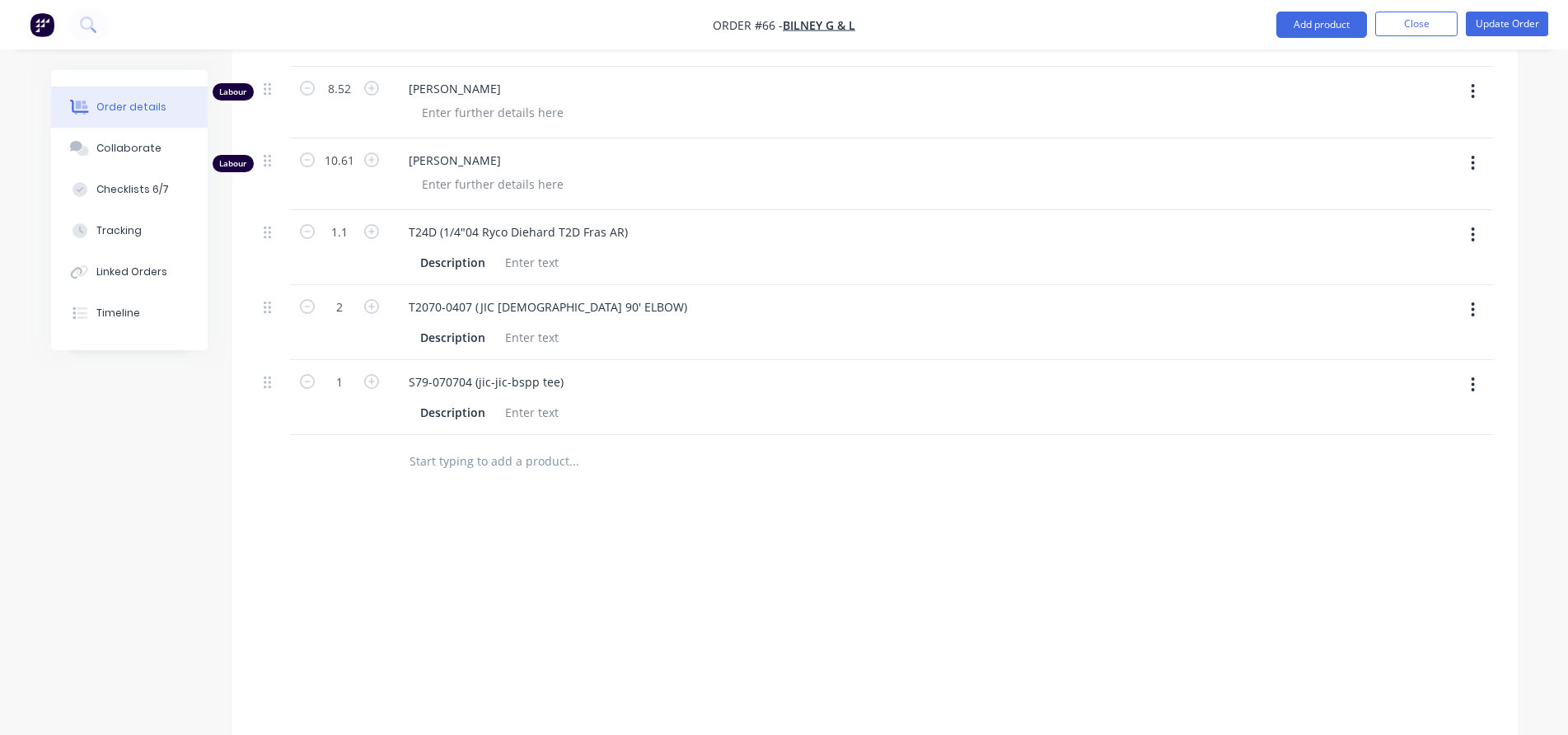
click at [469, 468] on input "text" at bounding box center [573, 461] width 330 height 33
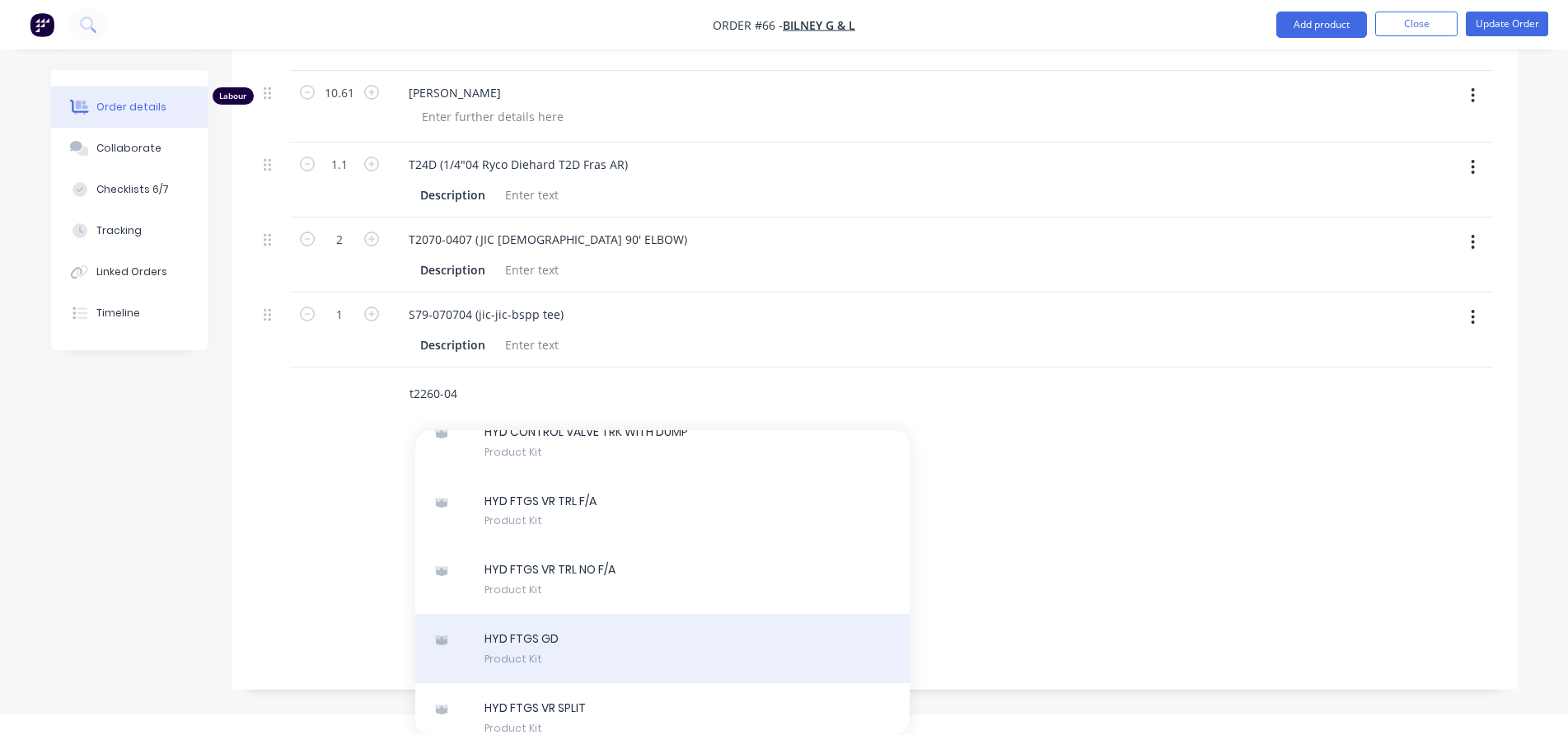
scroll to position [0, 0]
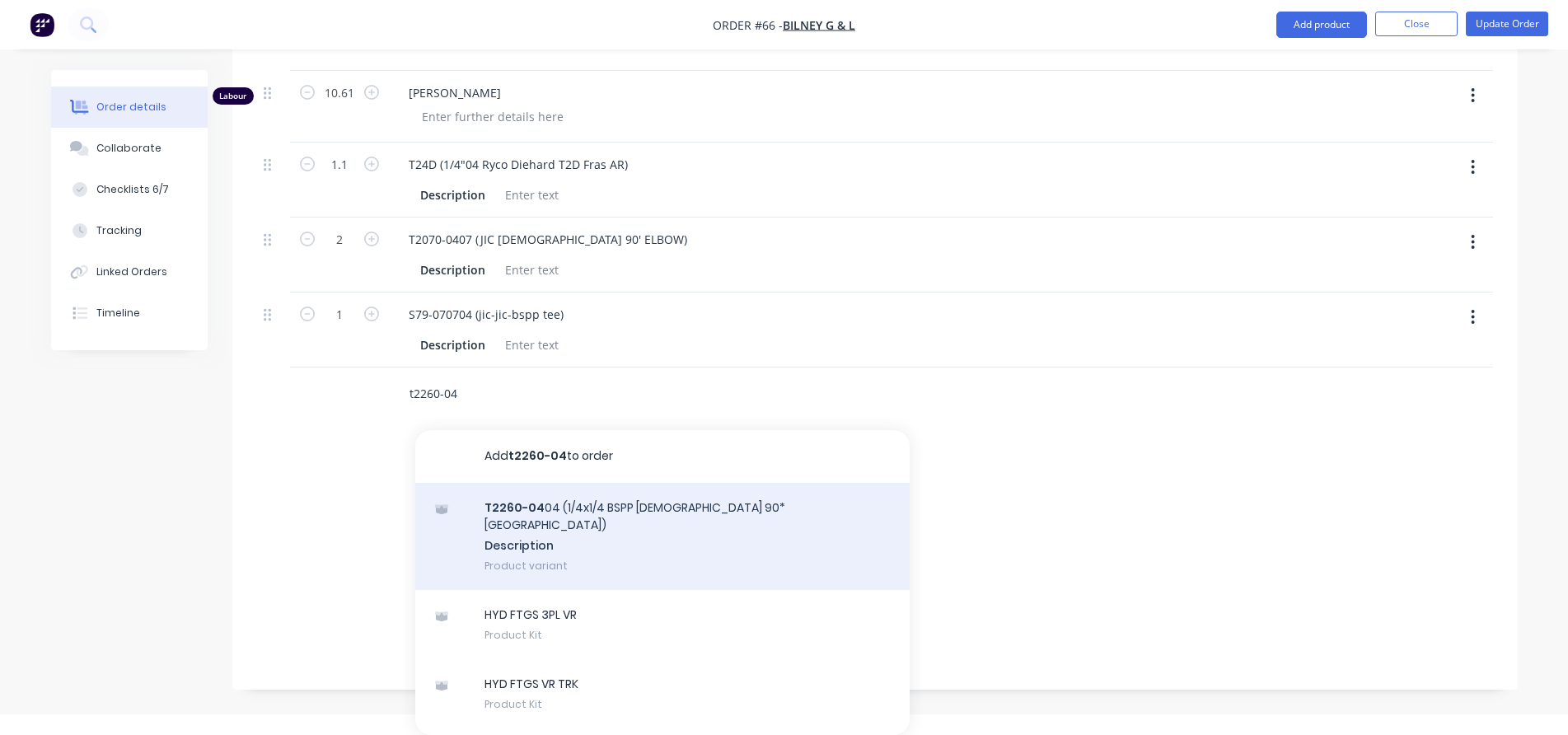
type input "t2260-04"
click at [683, 530] on div "T2260-04 04 (1/4x1/4 BSPP [DEMOGRAPHIC_DATA] 90* Tube Bend) Description Product…" at bounding box center [662, 537] width 494 height 107
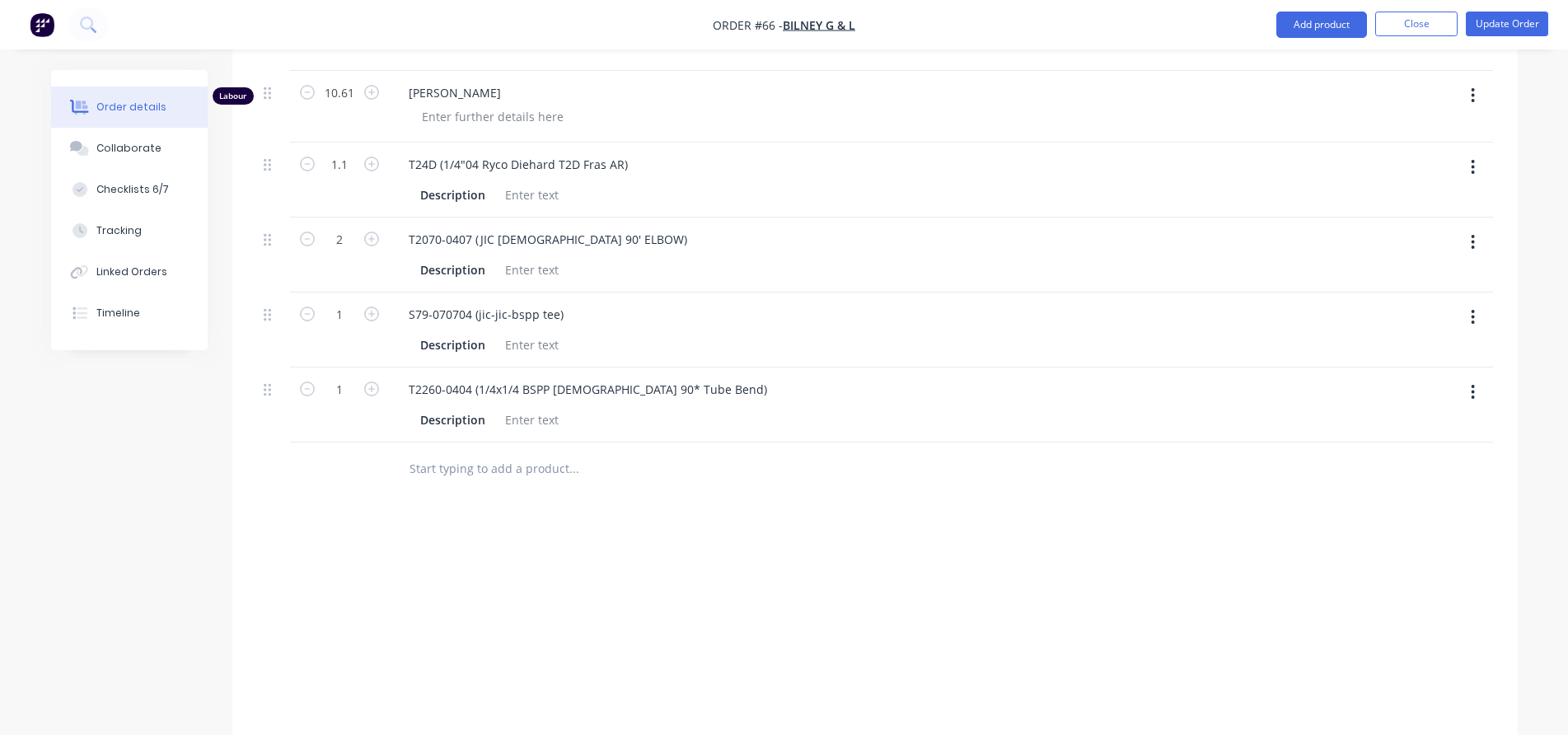
click at [475, 473] on input "text" at bounding box center [573, 469] width 330 height 33
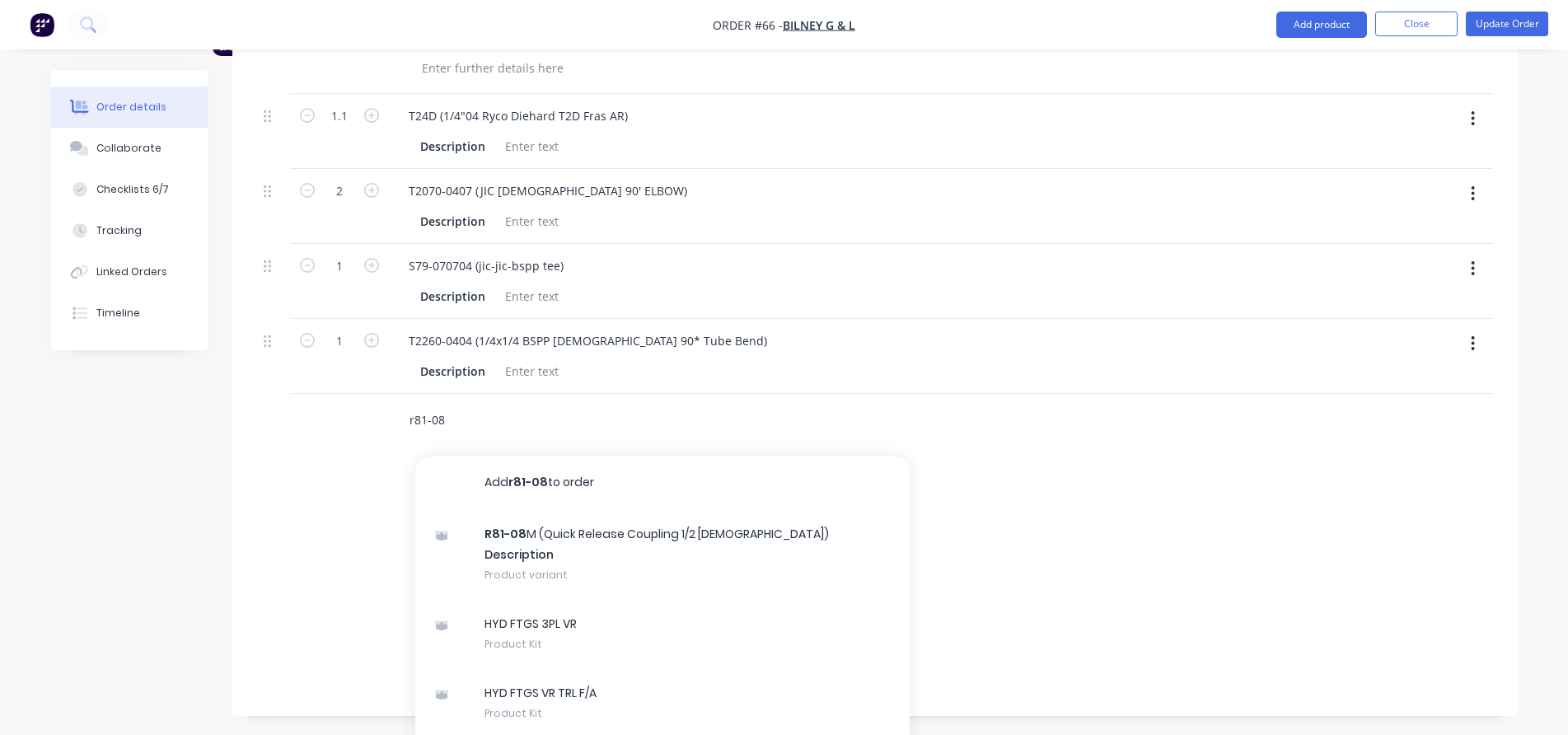
scroll to position [686, 0]
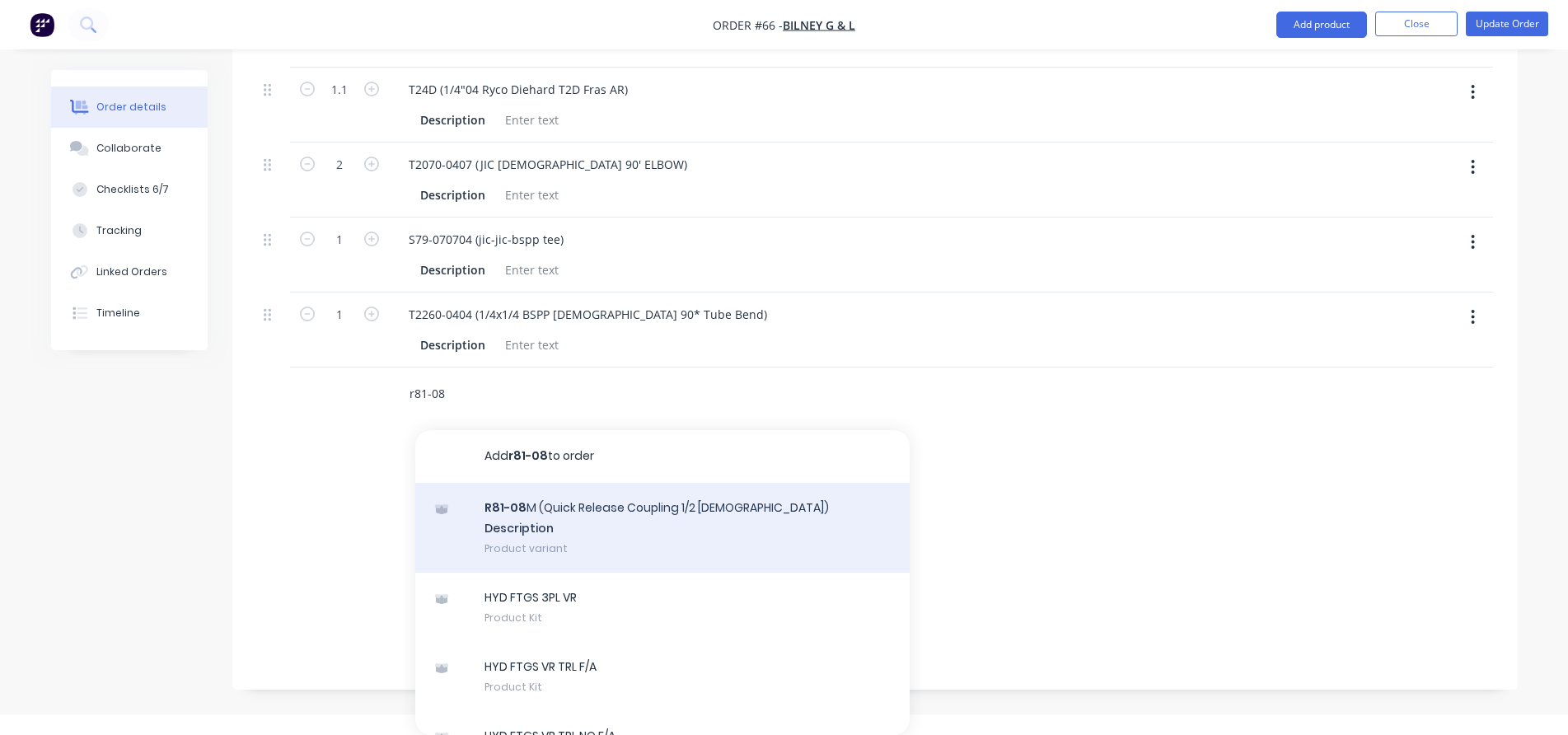
type input "r81-08"
click at [716, 523] on div "R81-08 M (Quick Release Coupling 1/2 [DEMOGRAPHIC_DATA]) Description Product va…" at bounding box center [662, 528] width 494 height 91
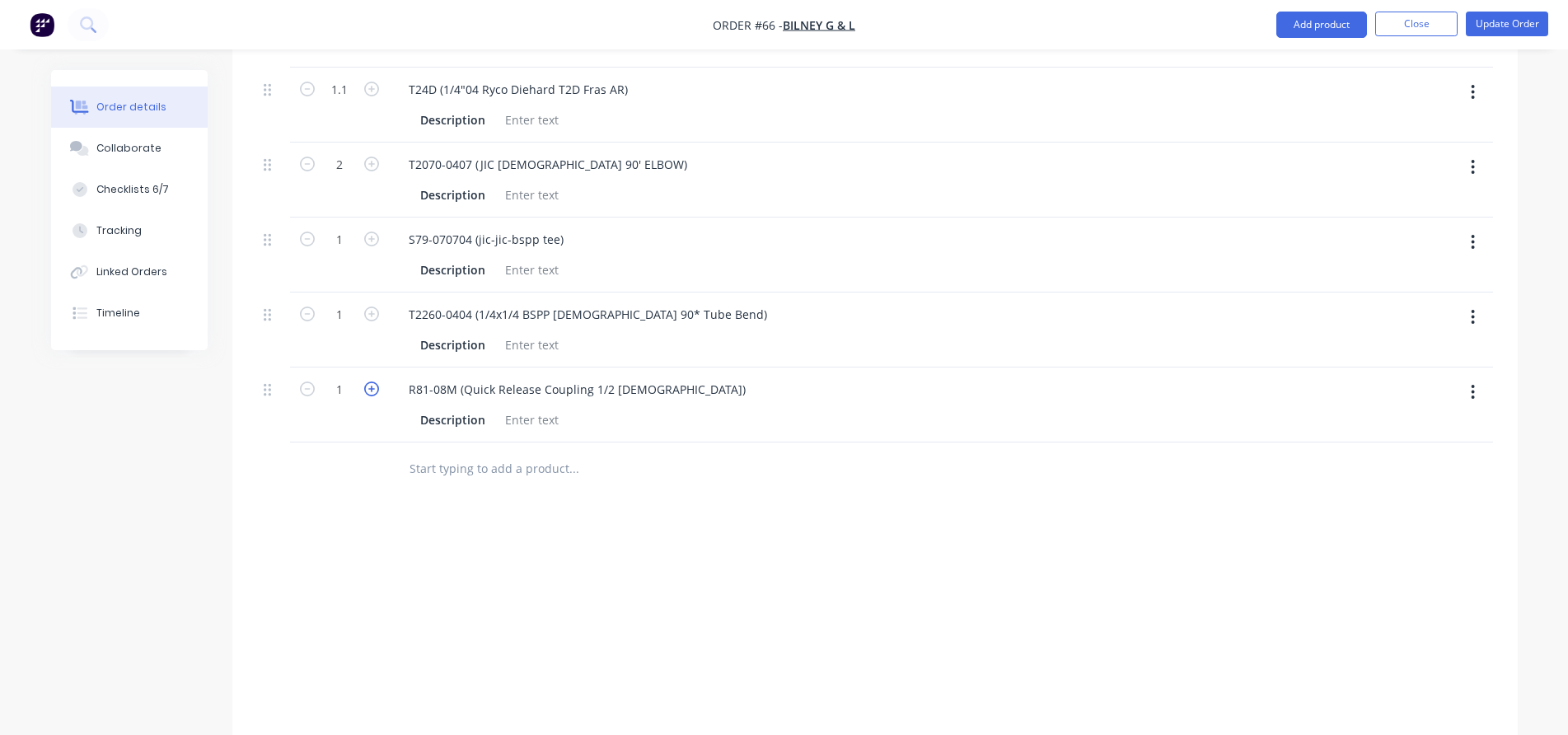
click at [377, 388] on icon "button" at bounding box center [371, 389] width 15 height 15
type input "2"
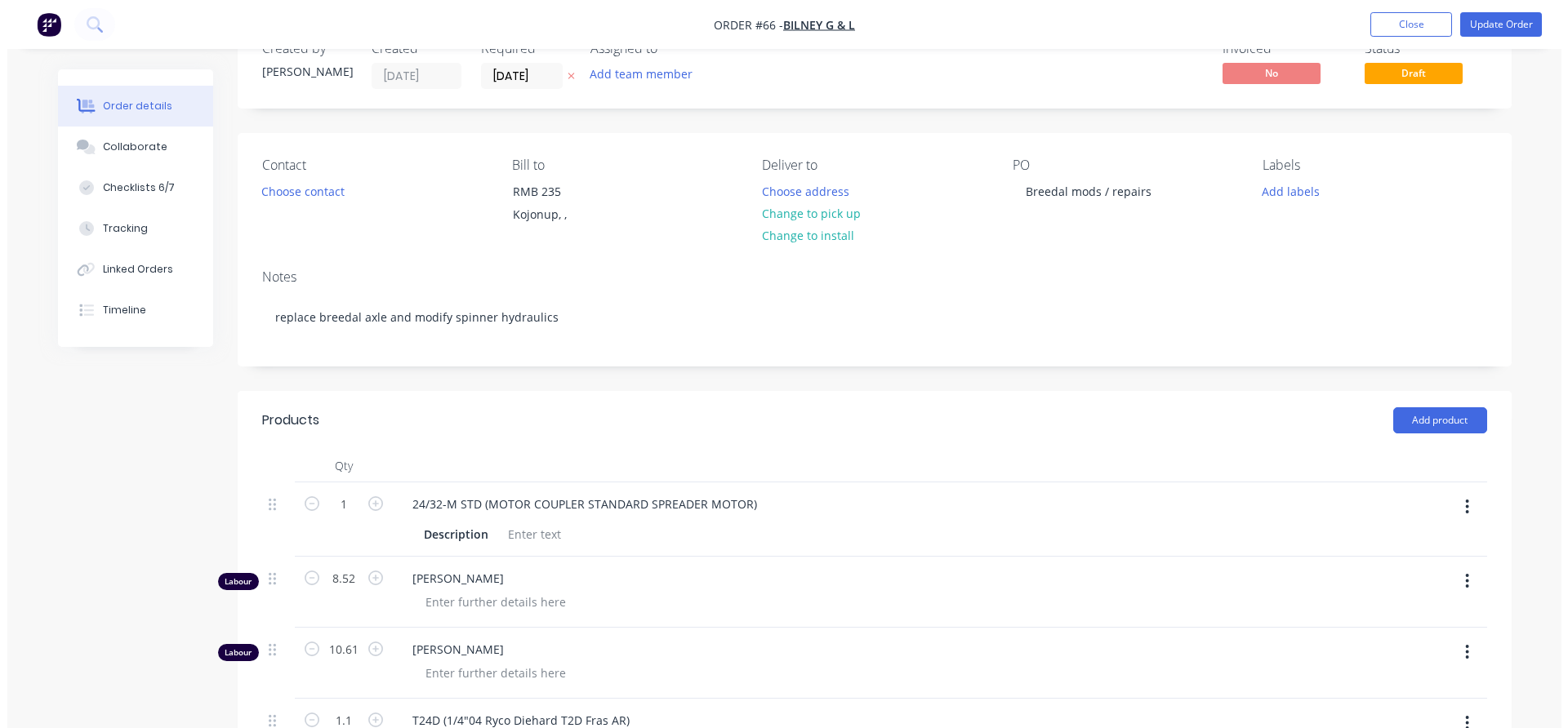
scroll to position [0, 0]
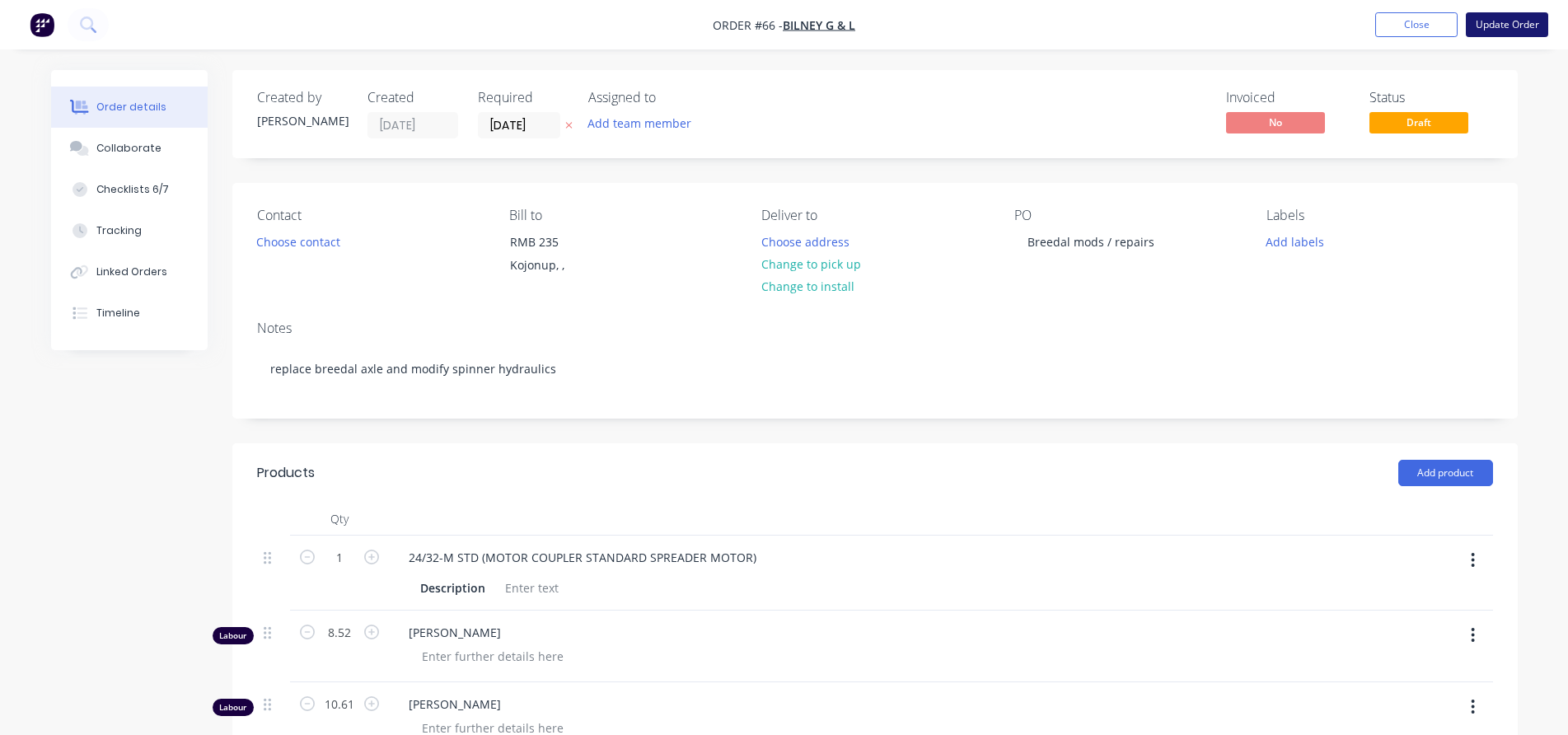
click at [1519, 27] on button "Update Order" at bounding box center [1507, 24] width 83 height 25
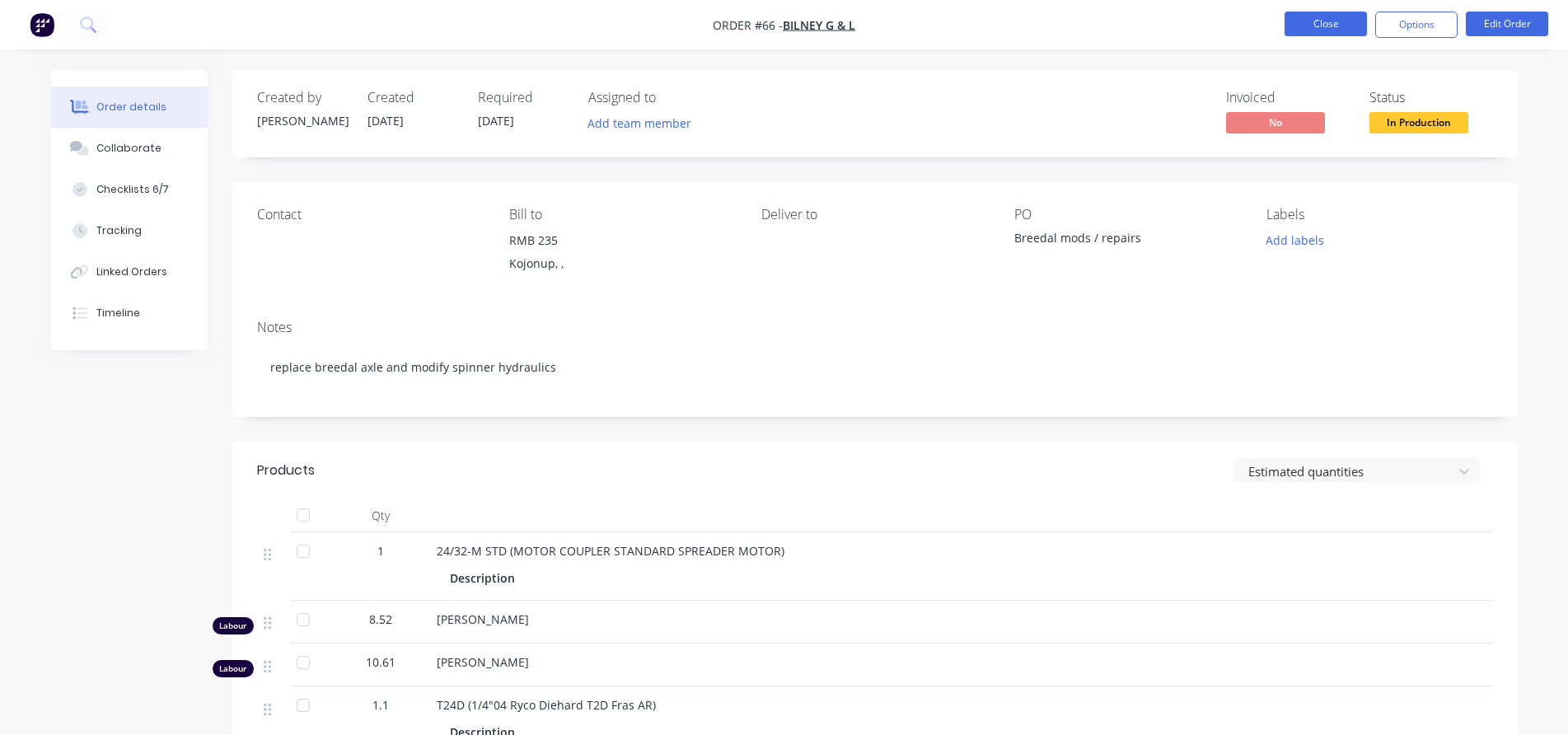
click at [1308, 25] on button "Close" at bounding box center [1325, 24] width 83 height 25
